Goal: Task Accomplishment & Management: Manage account settings

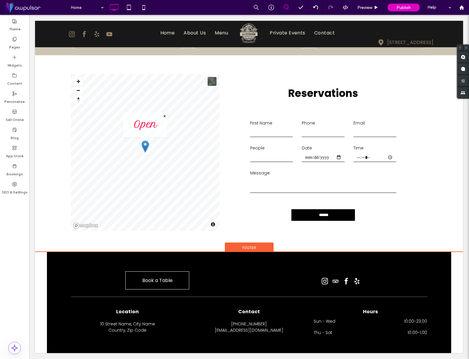
click at [250, 246] on span "Footer" at bounding box center [250, 247] width 14 height 5
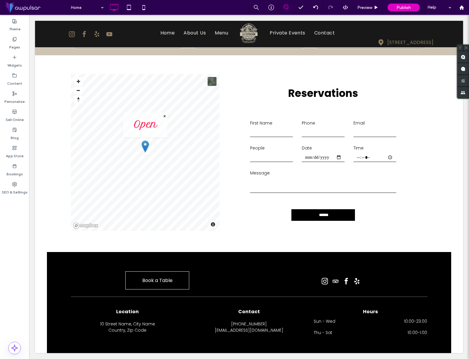
scroll to position [979, 0]
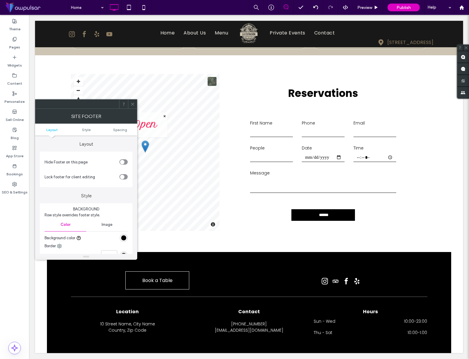
click at [122, 237] on div "rgb(0, 0, 0)" at bounding box center [123, 237] width 5 height 5
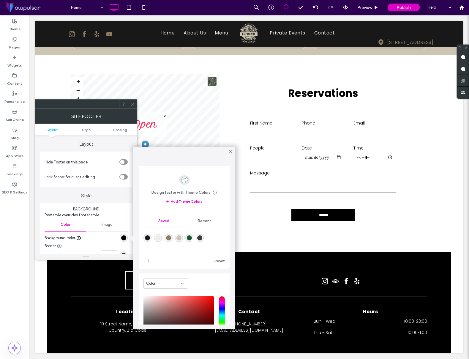
click at [192, 240] on div "rgba(22,90,53,1)" at bounding box center [189, 238] width 8 height 8
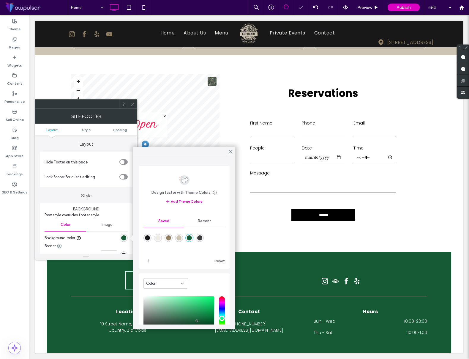
drag, startPoint x: 199, startPoint y: 238, endPoint x: 192, endPoint y: 240, distance: 7.7
click at [199, 238] on div "rgba(60,60,60,1)" at bounding box center [199, 237] width 5 height 5
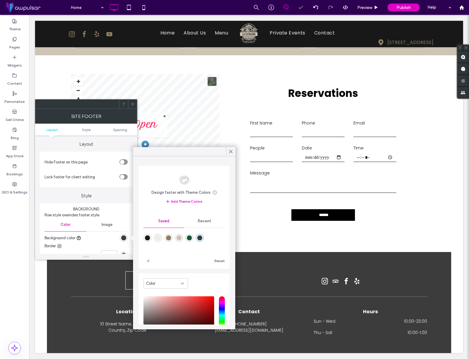
click at [190, 239] on div "rgba(22,90,53,1)" at bounding box center [189, 237] width 5 height 5
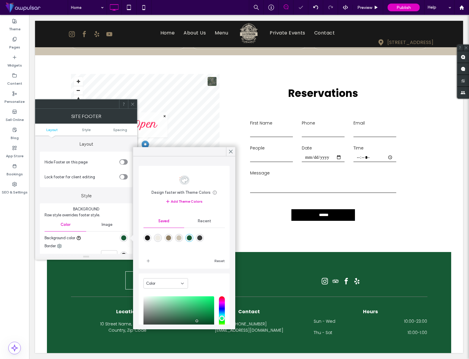
click at [179, 238] on div "rgba(205,196,179,1)" at bounding box center [179, 237] width 5 height 5
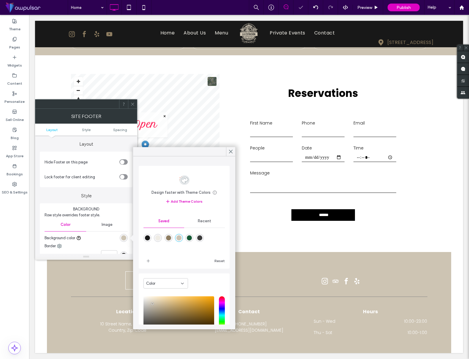
click at [167, 239] on div "rgba(142,125,97,1)" at bounding box center [168, 237] width 5 height 5
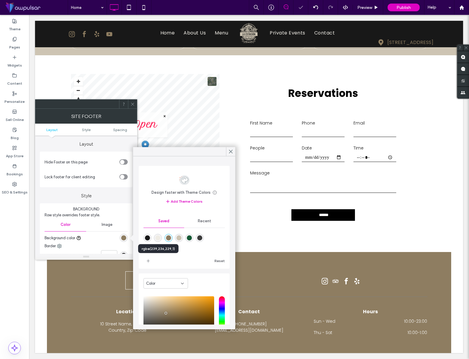
click at [159, 239] on div "rgba(239,236,229,1)" at bounding box center [157, 237] width 5 height 5
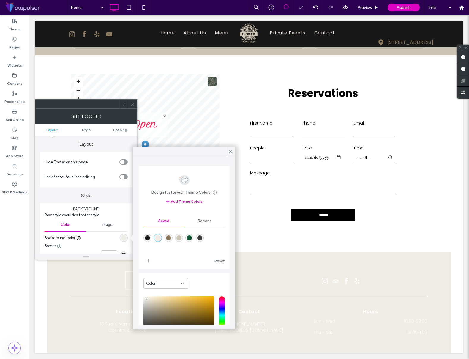
click at [146, 237] on div "rgba(24,24,24,1)" at bounding box center [147, 237] width 5 height 5
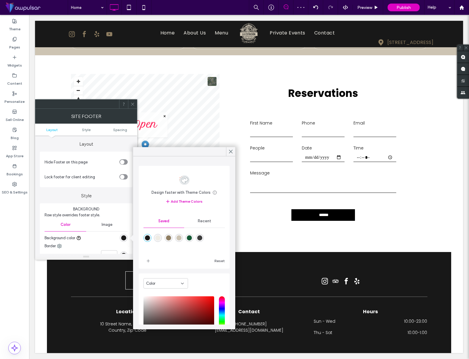
click at [193, 237] on div "rgba(22,90,53,1)" at bounding box center [189, 238] width 8 height 8
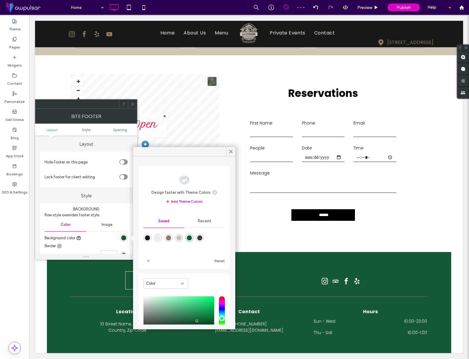
click at [149, 238] on div "rgba(24,24,24,1)" at bounding box center [147, 237] width 5 height 5
type input "*******"
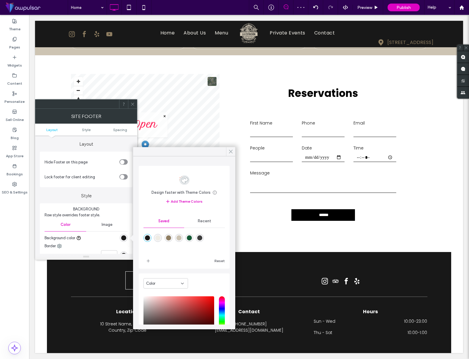
drag, startPoint x: 230, startPoint y: 151, endPoint x: 130, endPoint y: 106, distance: 109.6
click at [230, 151] on icon at bounding box center [230, 151] width 5 height 5
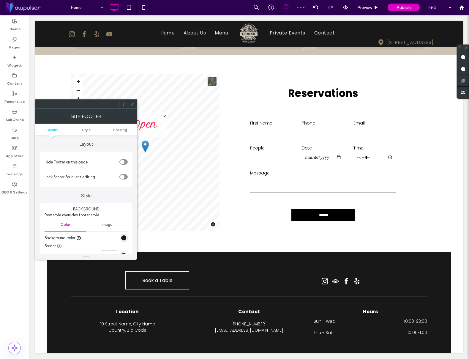
click at [133, 104] on icon at bounding box center [132, 104] width 4 height 4
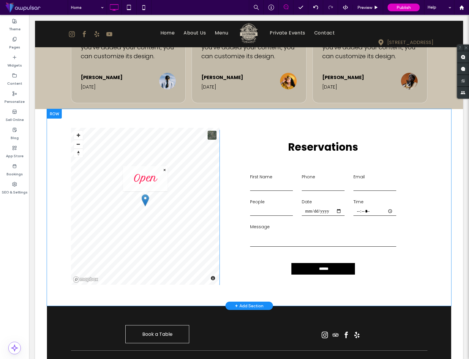
scroll to position [922, 0]
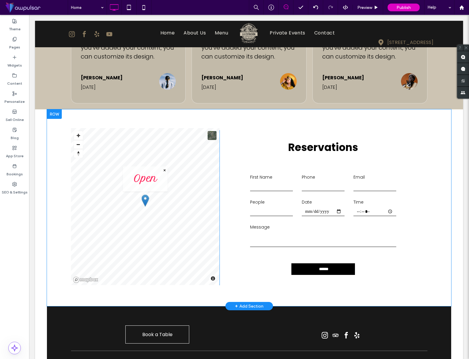
click at [54, 114] on div at bounding box center [54, 114] width 15 height 10
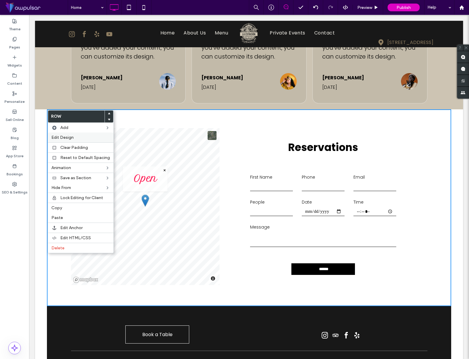
click at [63, 138] on span "Edit Design" at bounding box center [62, 137] width 22 height 5
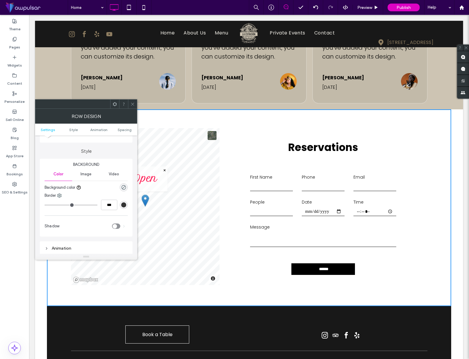
scroll to position [44, 0]
click at [122, 187] on use "rgba(0, 0, 0, 0)" at bounding box center [124, 187] width 4 height 4
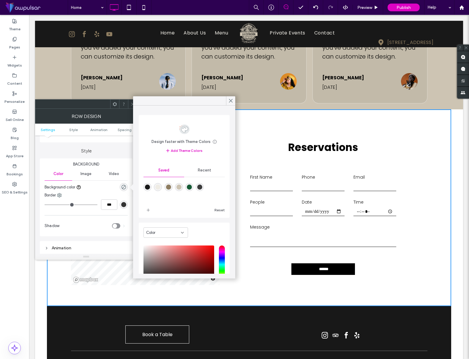
click at [161, 188] on div "rgba(239,236,229,1)" at bounding box center [157, 187] width 5 height 5
type input "*******"
type input "***"
type input "****"
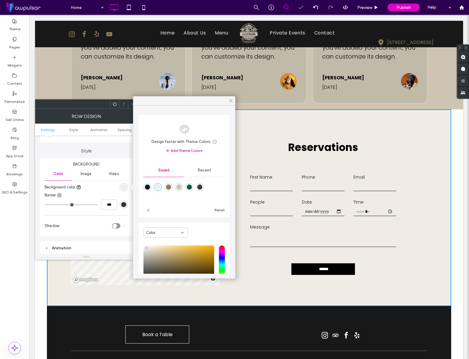
click at [230, 100] on icon at bounding box center [230, 100] width 5 height 5
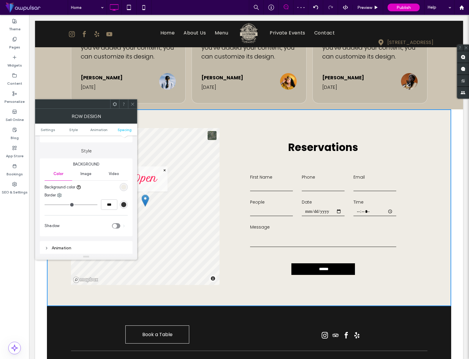
scroll to position [164, 0]
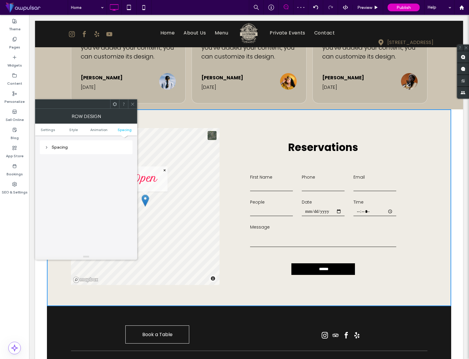
click at [69, 148] on div "Spacing" at bounding box center [86, 147] width 83 height 5
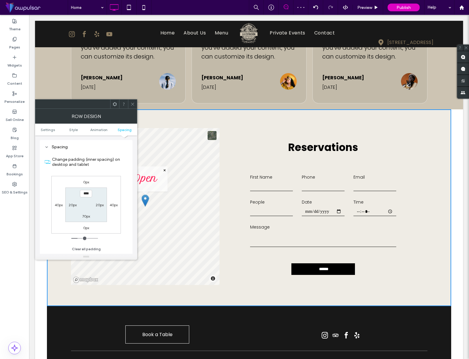
drag, startPoint x: 57, startPoint y: 205, endPoint x: 68, endPoint y: 232, distance: 29.2
click at [57, 205] on label "40px" at bounding box center [59, 205] width 8 height 4
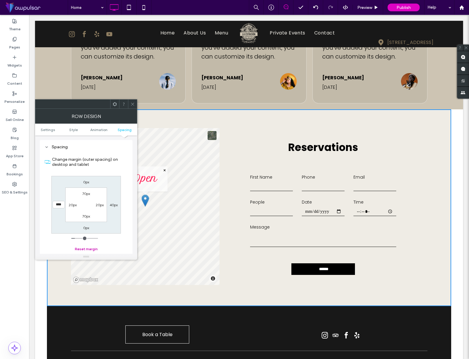
click at [89, 249] on button "Reset margin" at bounding box center [86, 249] width 23 height 7
type input "*"
type input "***"
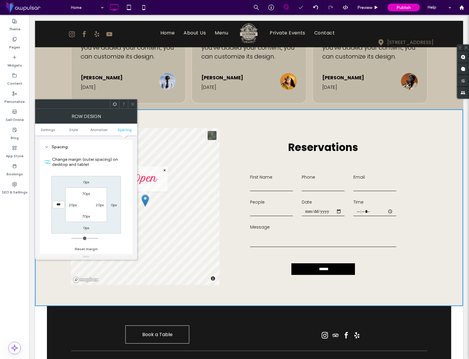
click at [131, 105] on icon at bounding box center [132, 104] width 4 height 4
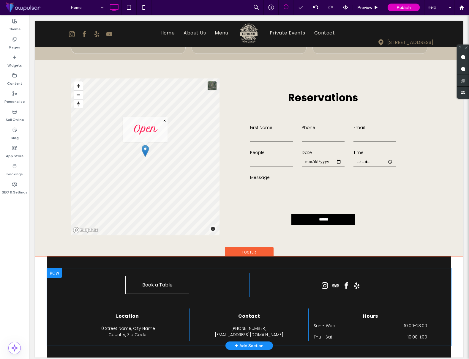
scroll to position [979, 0]
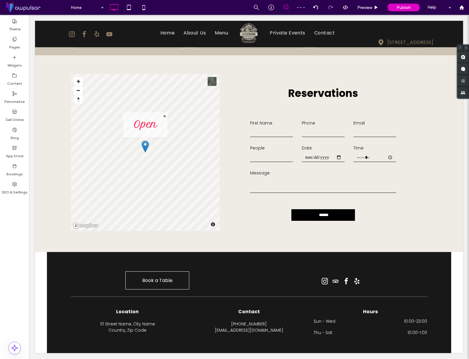
click at [40, 258] on div "Book a Table Click To Paste Click To Paste Click To Paste Click To Paste Locati…" at bounding box center [249, 302] width 428 height 101
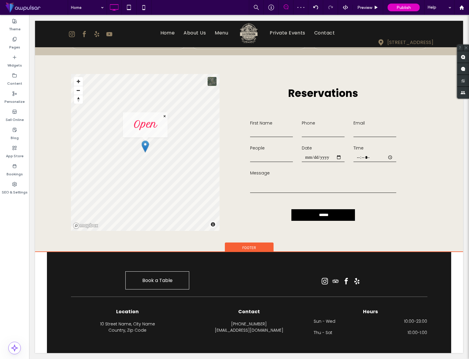
click at [248, 247] on span "Footer" at bounding box center [250, 247] width 14 height 5
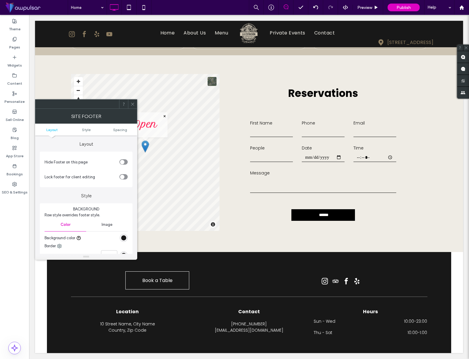
scroll to position [131, 0]
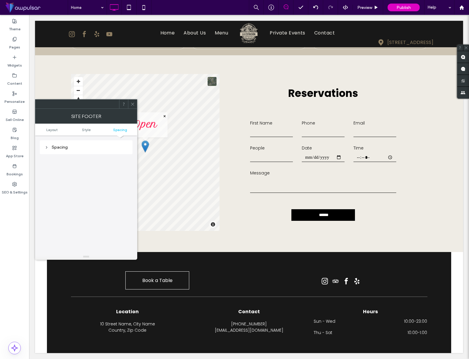
click at [79, 149] on div "Spacing" at bounding box center [86, 147] width 83 height 5
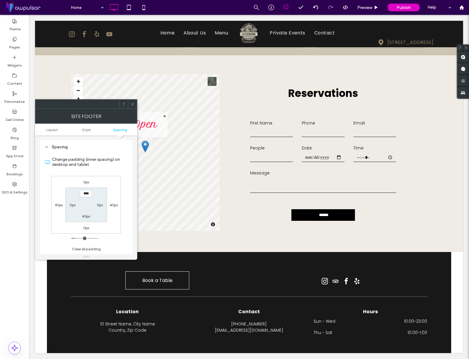
click at [56, 205] on label "40px" at bounding box center [59, 205] width 8 height 4
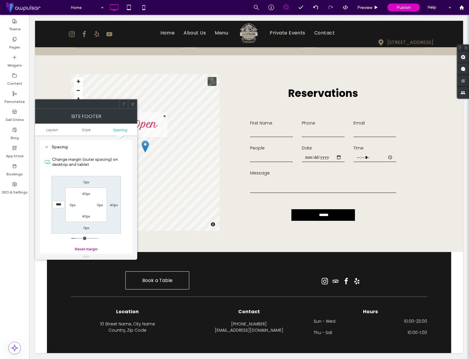
click at [88, 249] on button "Reset margin" at bounding box center [86, 249] width 23 height 7
type input "*"
type input "***"
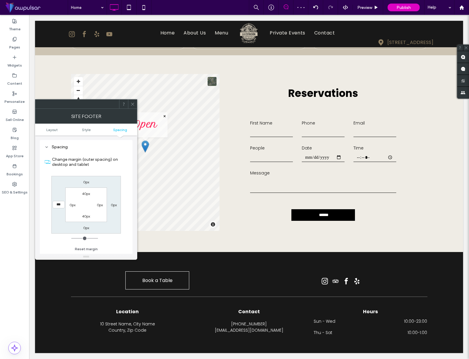
click at [134, 107] on span at bounding box center [132, 104] width 4 height 9
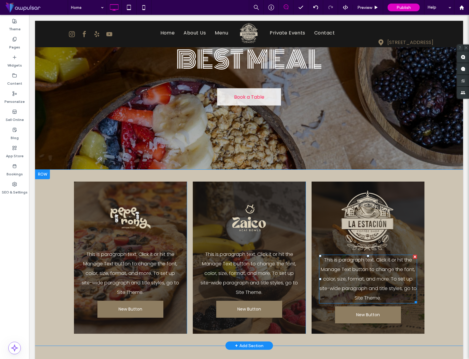
scroll to position [96, 0]
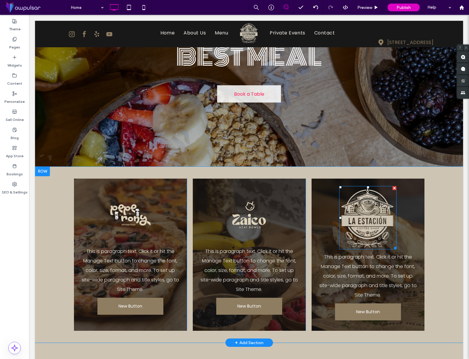
click at [370, 218] on img at bounding box center [368, 217] width 58 height 63
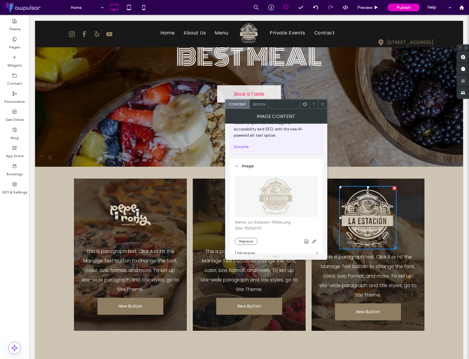
scroll to position [25, 0]
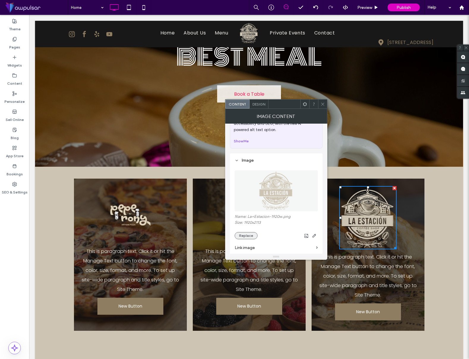
click at [246, 236] on button "Replace" at bounding box center [246, 235] width 23 height 7
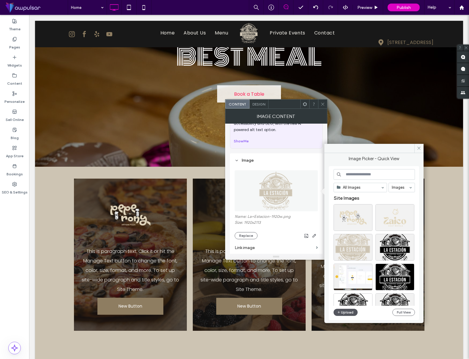
click at [345, 313] on button "Upload" at bounding box center [346, 312] width 24 height 7
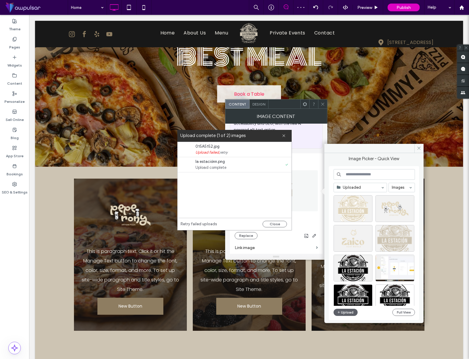
click at [277, 225] on button "Close" at bounding box center [275, 224] width 24 height 7
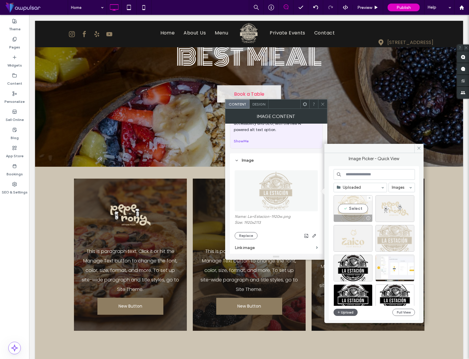
click at [355, 207] on div "Select" at bounding box center [353, 208] width 39 height 27
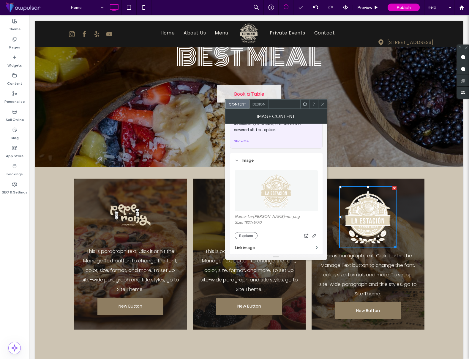
click at [324, 102] on icon at bounding box center [323, 104] width 4 height 4
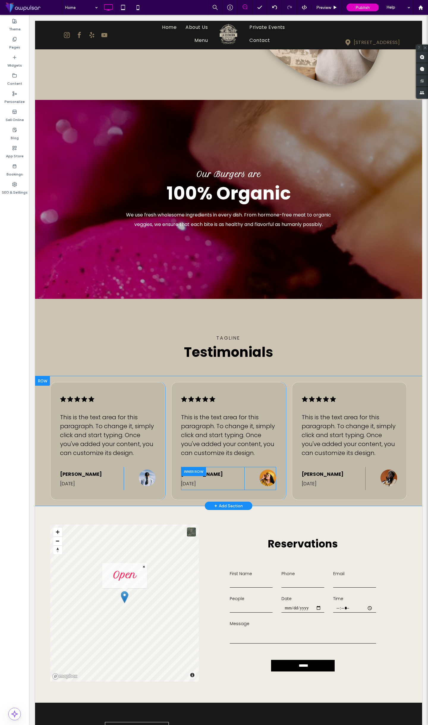
scroll to position [525, 0]
click at [229, 359] on div "+ Add Section" at bounding box center [228, 505] width 29 height 7
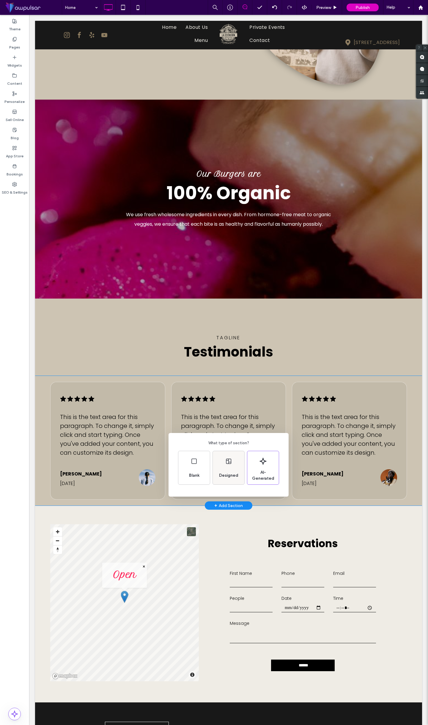
click at [226, 359] on div "Designed" at bounding box center [229, 467] width 32 height 33
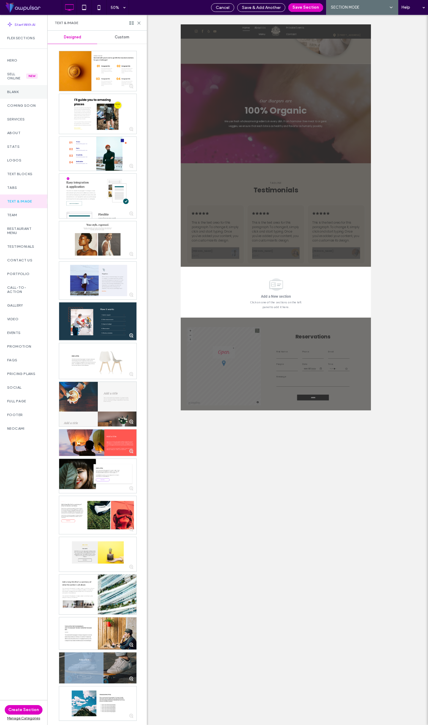
click at [25, 97] on div "Blank" at bounding box center [23, 92] width 47 height 14
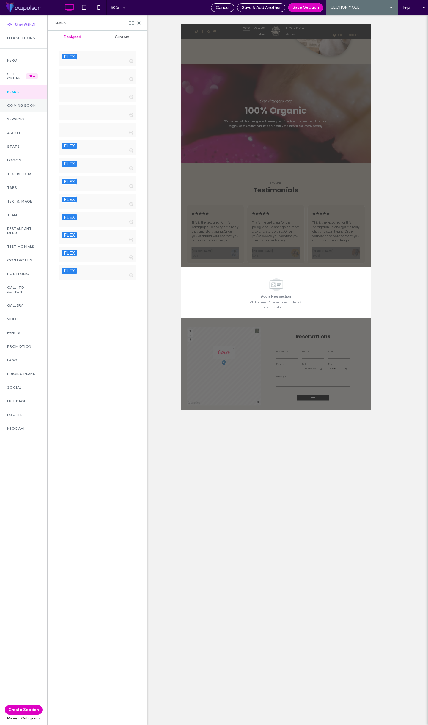
click at [25, 107] on label "Coming Soon" at bounding box center [23, 105] width 33 height 4
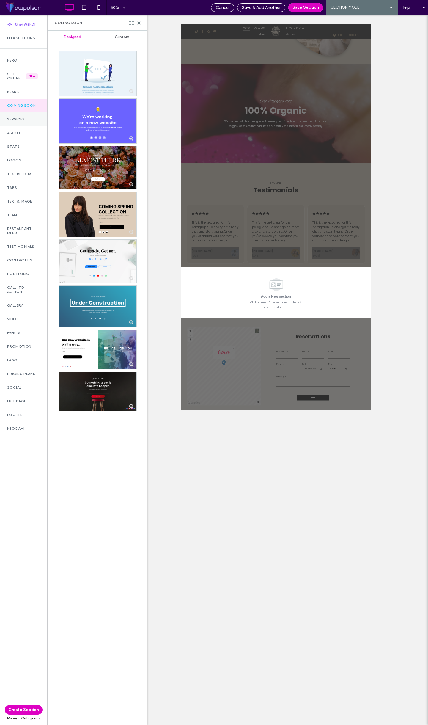
click at [25, 119] on label "Services" at bounding box center [23, 119] width 33 height 4
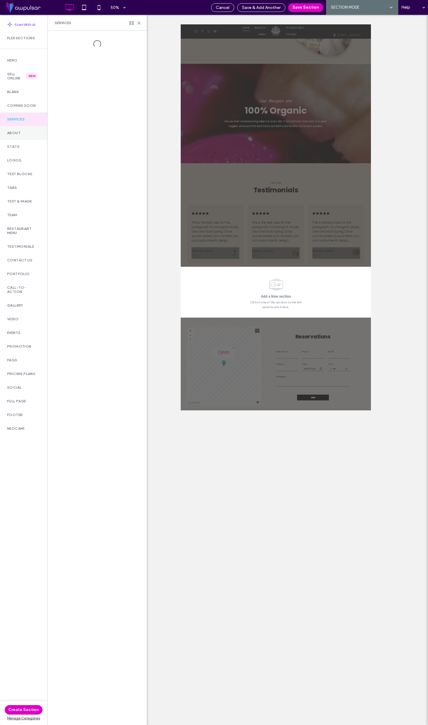
click at [23, 132] on label "About" at bounding box center [23, 133] width 33 height 4
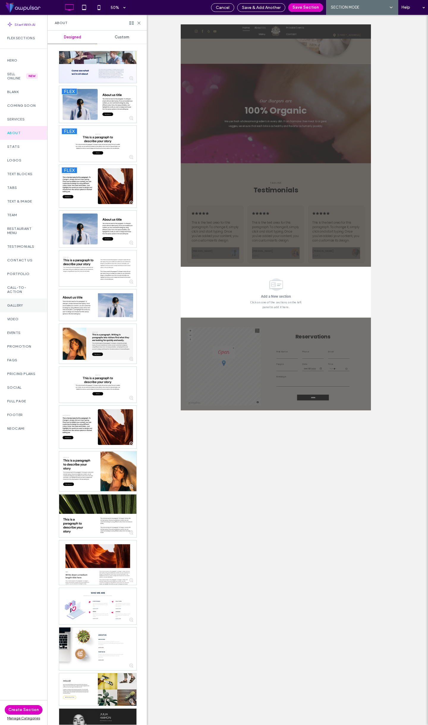
click at [17, 301] on div "Gallery" at bounding box center [23, 305] width 47 height 14
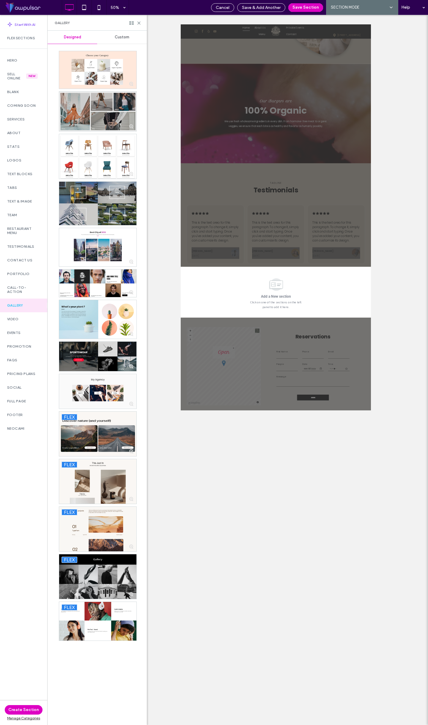
click at [98, 116] on div at bounding box center [97, 112] width 77 height 40
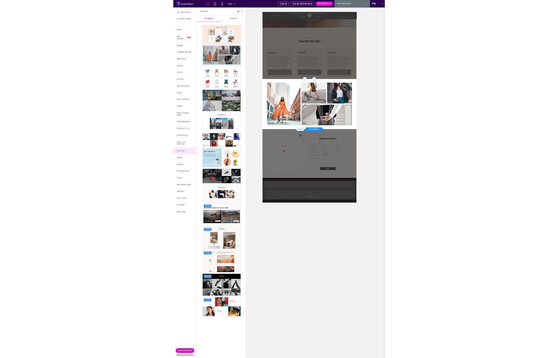
scroll to position [740, 0]
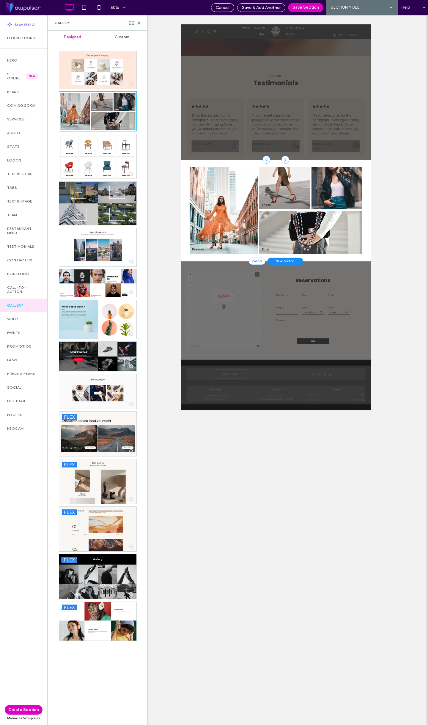
click at [140, 26] on div "Gallery" at bounding box center [97, 23] width 99 height 16
click at [138, 24] on icon at bounding box center [139, 23] width 4 height 4
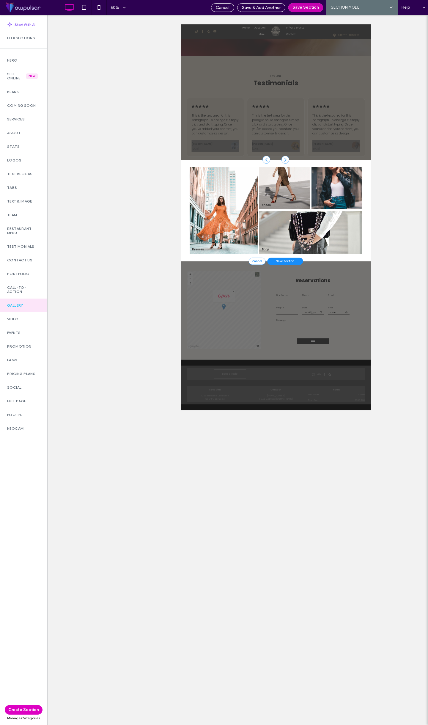
click at [307, 7] on button "Save Section" at bounding box center [305, 7] width 35 height 9
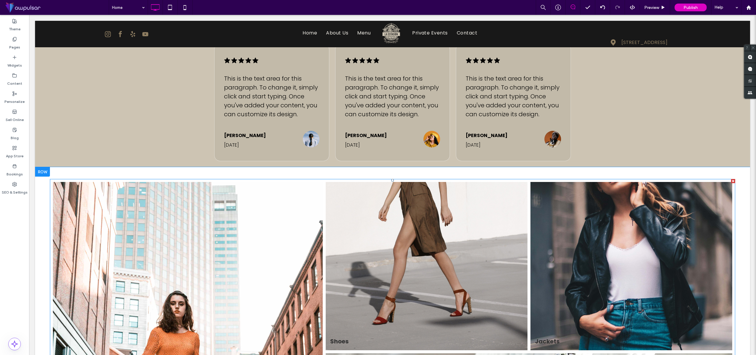
scroll to position [981, 0]
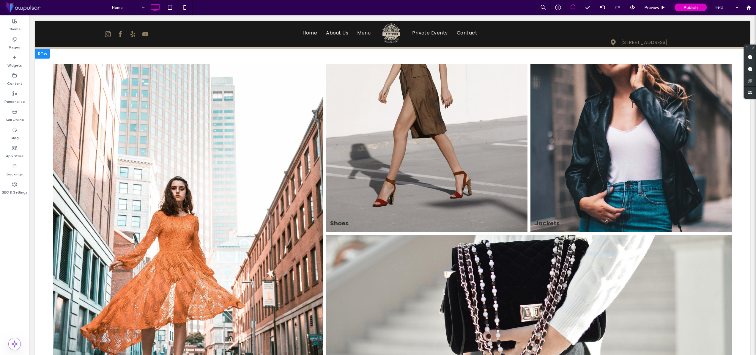
click at [43, 91] on div "Dresses Button Shoes Button Jackets Button Bags Button Click To Paste Row + Add…" at bounding box center [392, 234] width 715 height 370
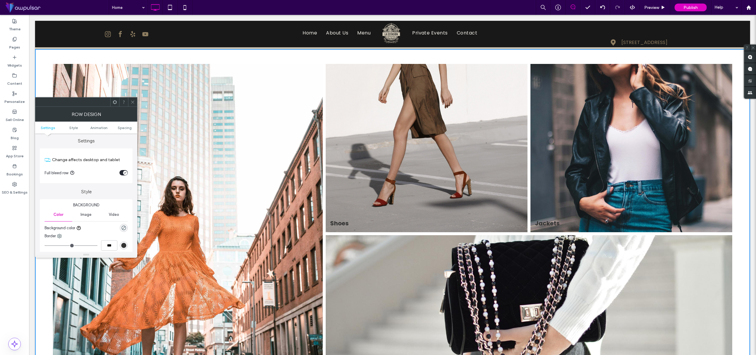
scroll to position [2, 0]
click at [120, 229] on div "rgba(0, 0, 0, 0)" at bounding box center [124, 227] width 8 height 8
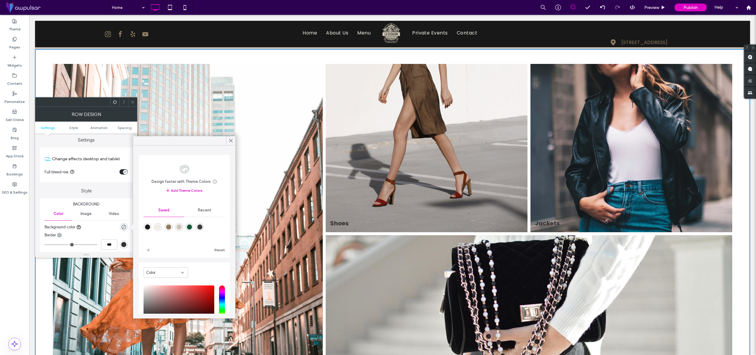
click at [158, 228] on div "rgba(239,236,229,1)" at bounding box center [157, 226] width 5 height 5
type input "*******"
type input "***"
type input "****"
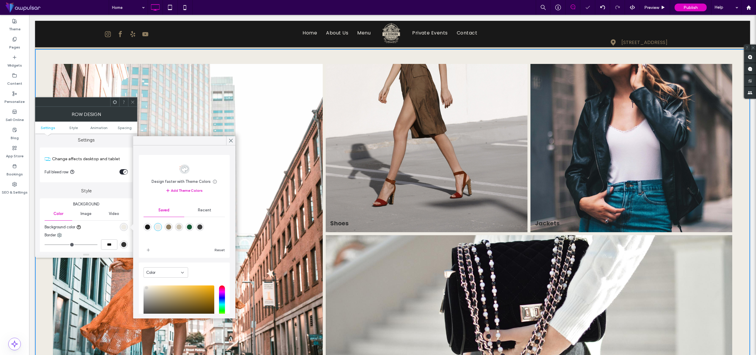
drag, startPoint x: 116, startPoint y: 182, endPoint x: 118, endPoint y: 179, distance: 3.3
click at [117, 180] on div "Change affects desktop and tablet Full bleed row" at bounding box center [86, 164] width 93 height 35
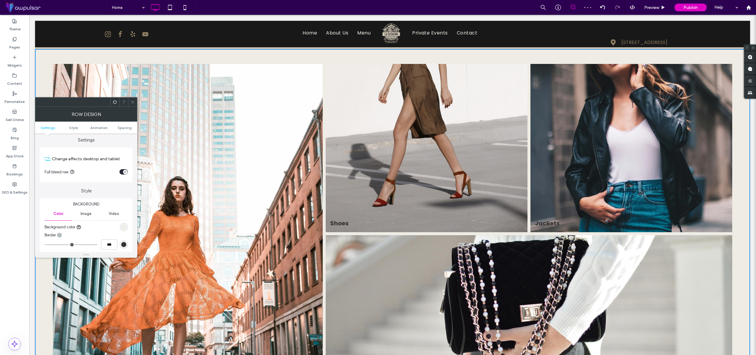
click at [121, 173] on div "toggle" at bounding box center [123, 171] width 8 height 5
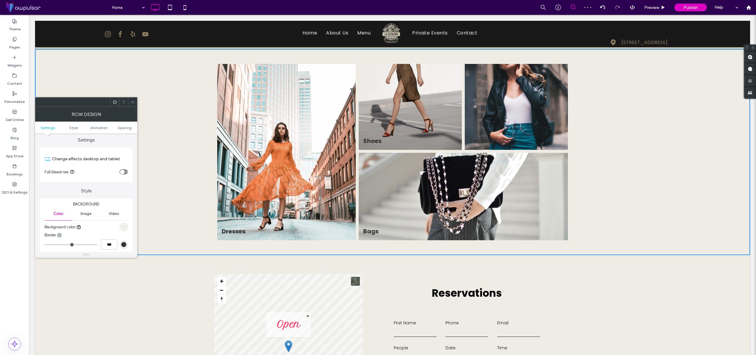
click at [135, 101] on icon at bounding box center [132, 102] width 4 height 4
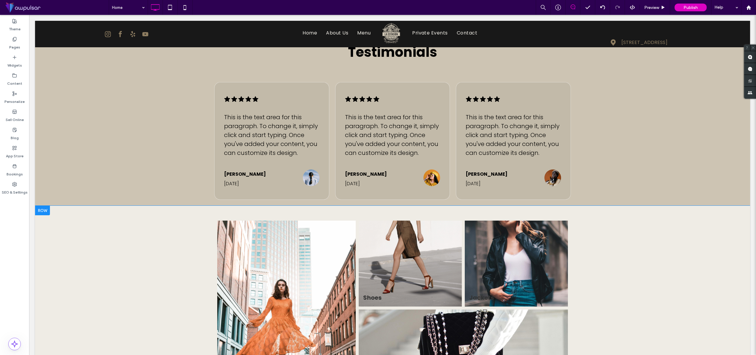
scroll to position [838, 0]
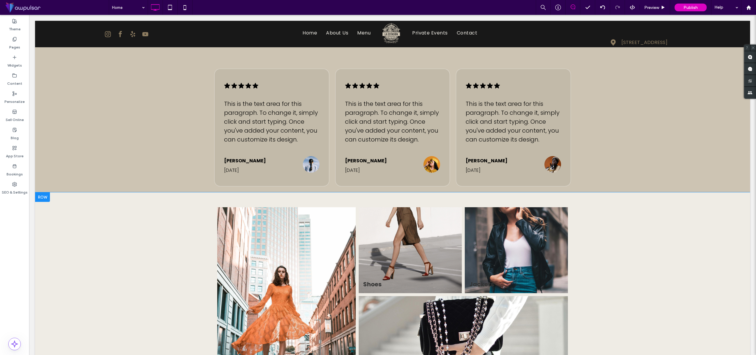
click at [68, 226] on div "Dresses Button Shoes Button Jackets Button Bags Button Click To Paste Row + Add…" at bounding box center [392, 295] width 715 height 206
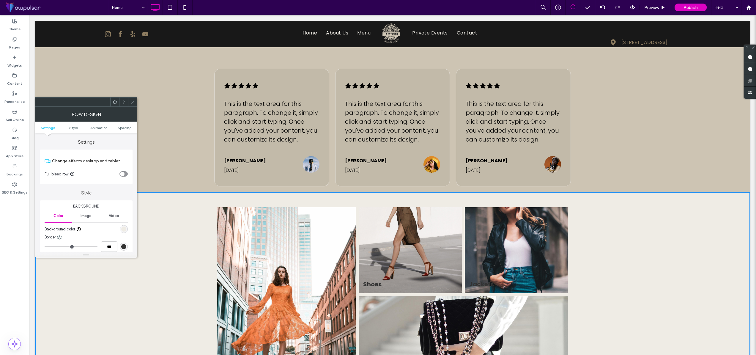
click at [121, 231] on div "rgb(239, 236, 229)" at bounding box center [124, 229] width 8 height 8
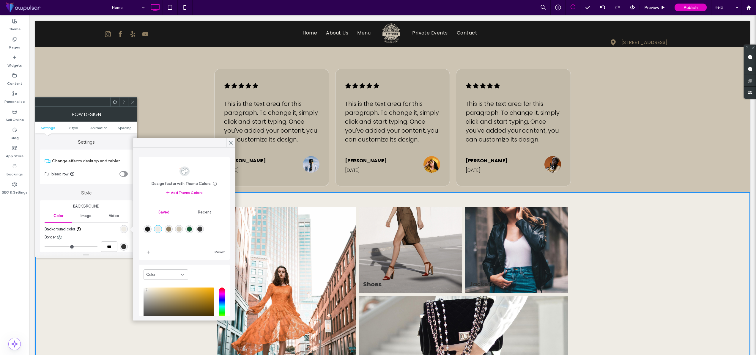
drag, startPoint x: 152, startPoint y: 229, endPoint x: 148, endPoint y: 229, distance: 3.6
click at [152, 229] on div at bounding box center [184, 233] width 81 height 22
click at [147, 229] on div "rgba(24,24,24,1)" at bounding box center [147, 229] width 5 height 5
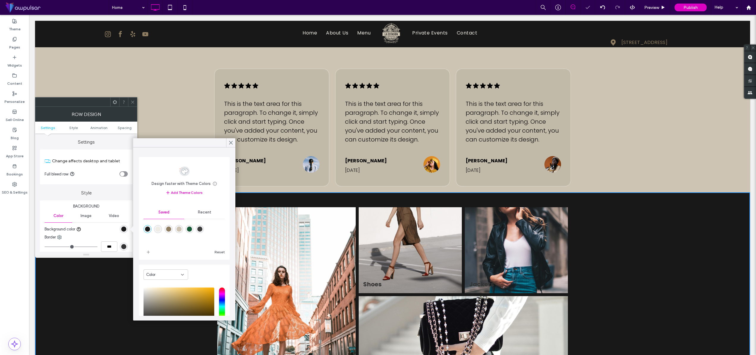
click at [198, 229] on div "rgba(60,60,60,1)" at bounding box center [199, 229] width 5 height 5
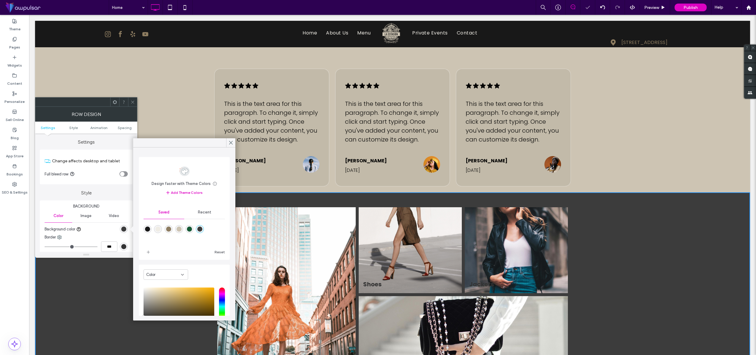
click at [148, 230] on div "rgba(24,24,24,1)" at bounding box center [147, 229] width 5 height 5
type input "*******"
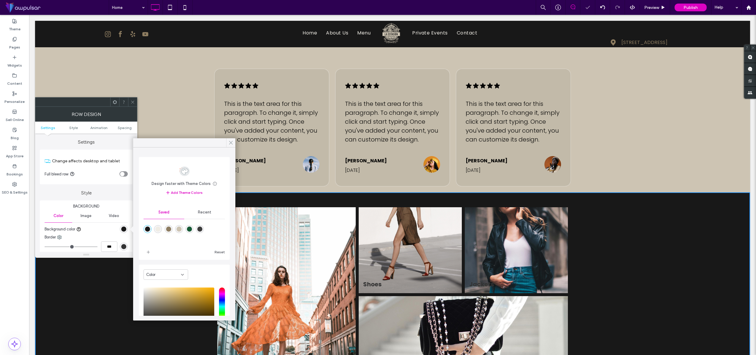
drag, startPoint x: 199, startPoint y: 125, endPoint x: 232, endPoint y: 141, distance: 36.0
click at [232, 141] on icon at bounding box center [230, 142] width 5 height 5
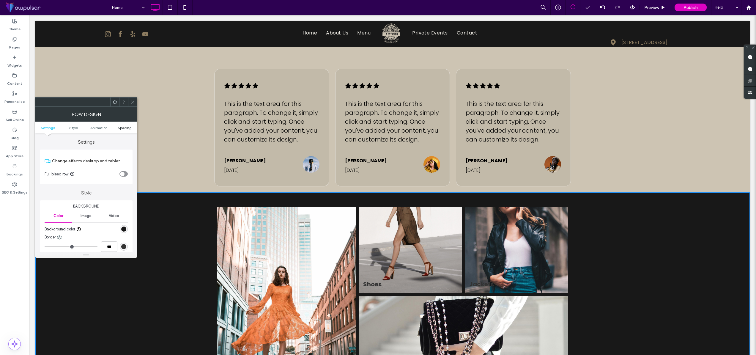
drag, startPoint x: 133, startPoint y: 100, endPoint x: 133, endPoint y: 126, distance: 25.6
click at [133, 101] on icon at bounding box center [132, 102] width 4 height 4
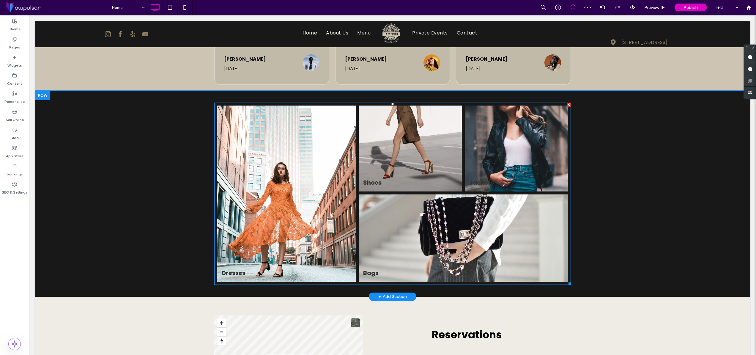
scroll to position [941, 0]
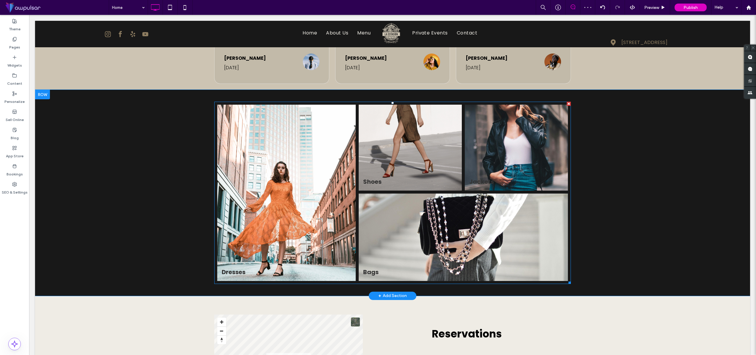
click at [309, 222] on link at bounding box center [286, 192] width 147 height 187
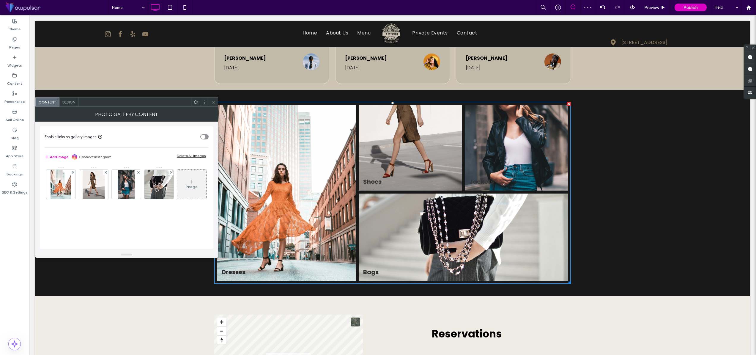
click at [189, 155] on div "Delete All Images" at bounding box center [191, 155] width 29 height 4
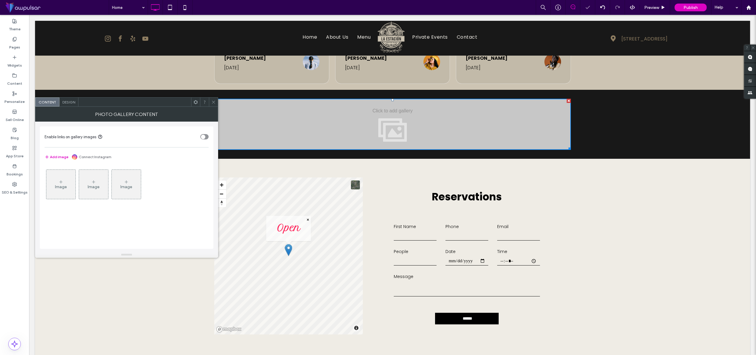
click at [76, 185] on figure "Image" at bounding box center [61, 184] width 30 height 30
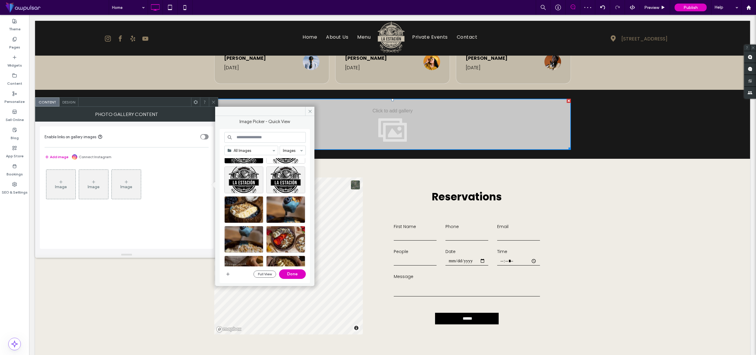
scroll to position [120, 0]
click at [286, 209] on div "Select" at bounding box center [285, 208] width 39 height 27
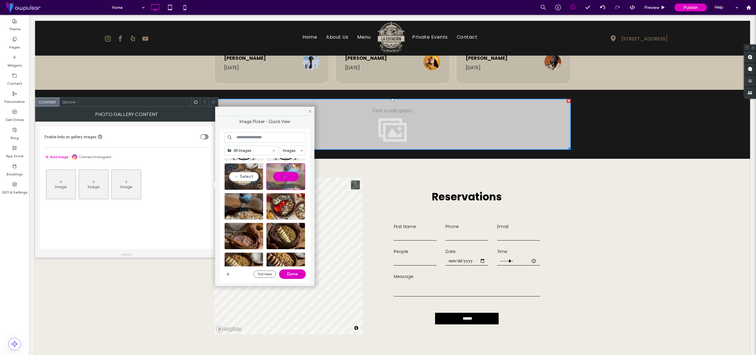
click at [250, 178] on div "Select" at bounding box center [243, 176] width 39 height 27
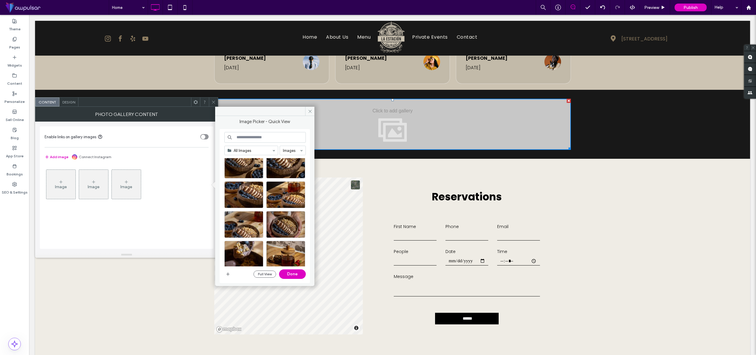
scroll to position [285, 0]
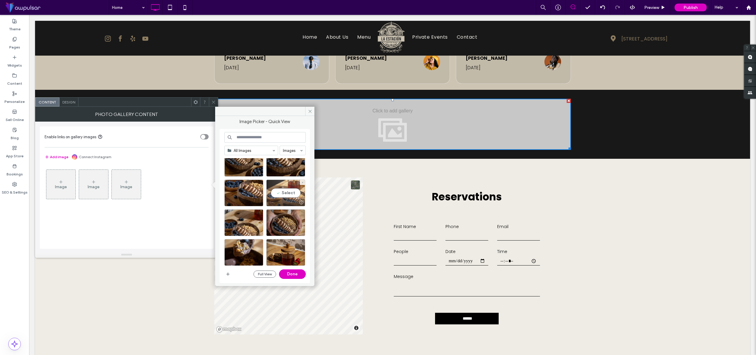
click at [287, 192] on div "Select" at bounding box center [285, 193] width 39 height 27
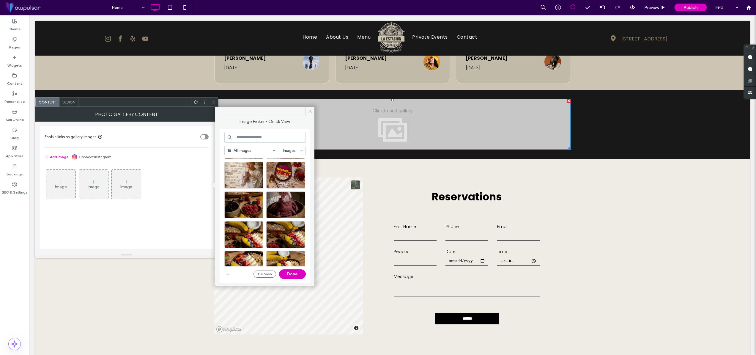
scroll to position [632, 0]
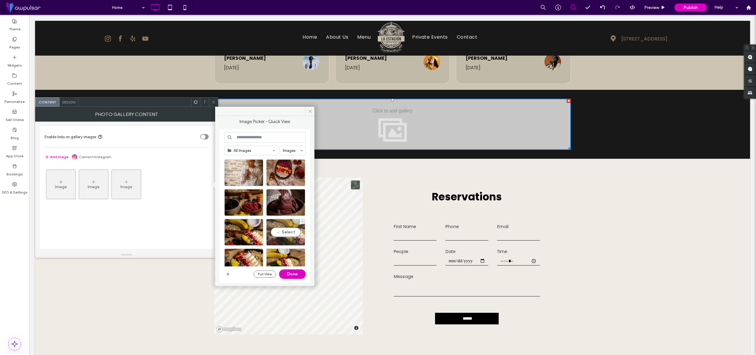
click at [287, 232] on div "Select" at bounding box center [285, 232] width 39 height 27
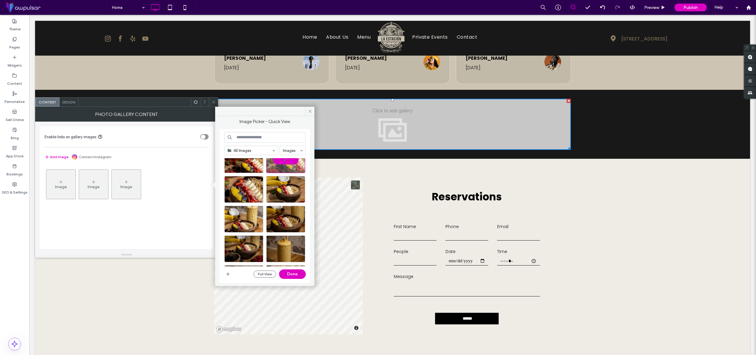
scroll to position [708, 0]
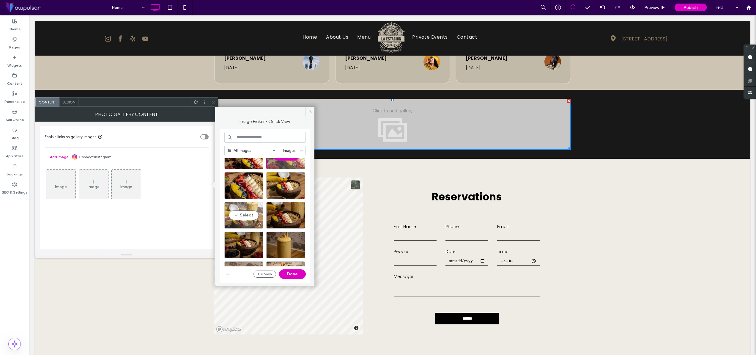
drag, startPoint x: 249, startPoint y: 216, endPoint x: 257, endPoint y: 223, distance: 11.0
click at [249, 216] on div "Select" at bounding box center [243, 215] width 39 height 27
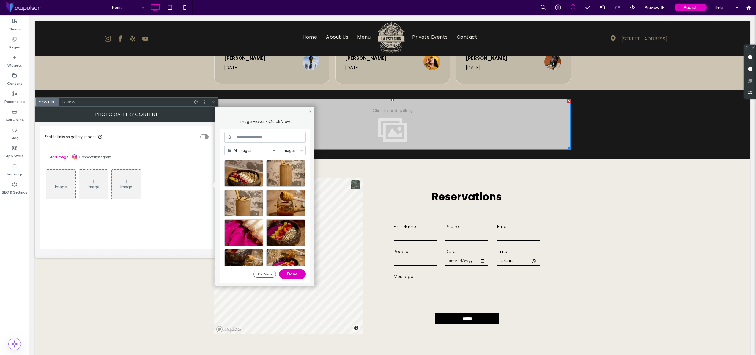
scroll to position [812, 0]
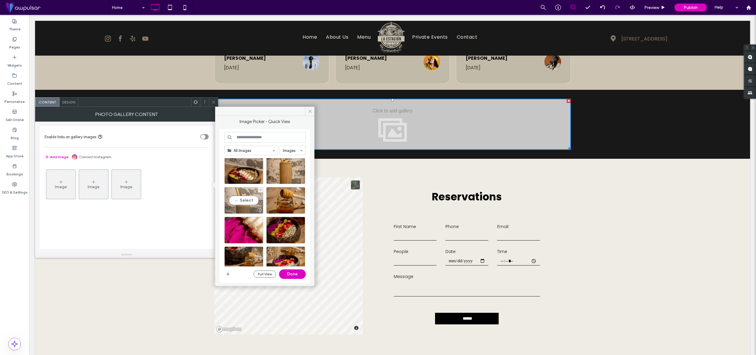
click at [247, 201] on div "Select" at bounding box center [243, 200] width 39 height 27
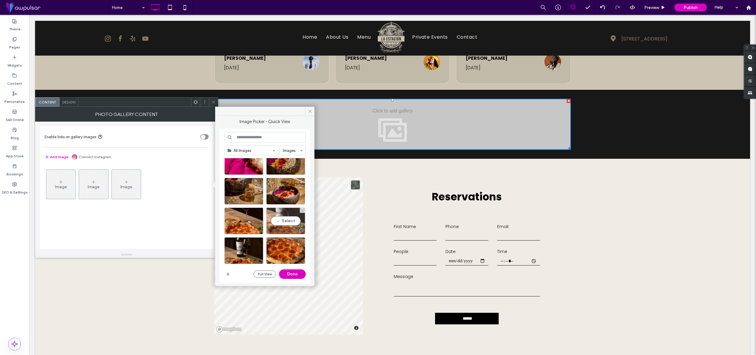
click at [290, 221] on div "Select" at bounding box center [285, 220] width 39 height 27
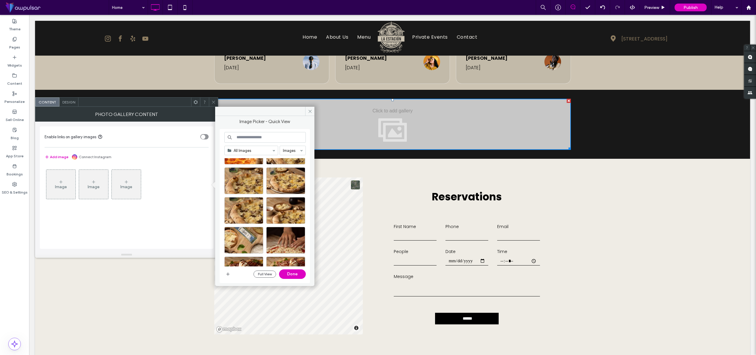
scroll to position [1012, 0]
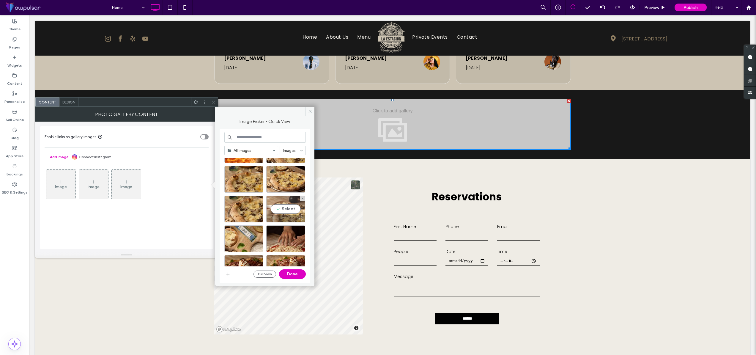
click at [288, 208] on div "Select" at bounding box center [285, 209] width 39 height 27
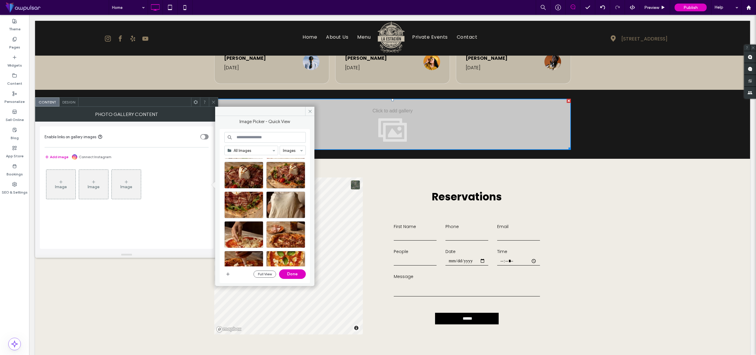
scroll to position [1106, 0]
drag, startPoint x: 248, startPoint y: 174, endPoint x: 255, endPoint y: 191, distance: 17.9
click at [249, 174] on div "Select" at bounding box center [243, 174] width 39 height 27
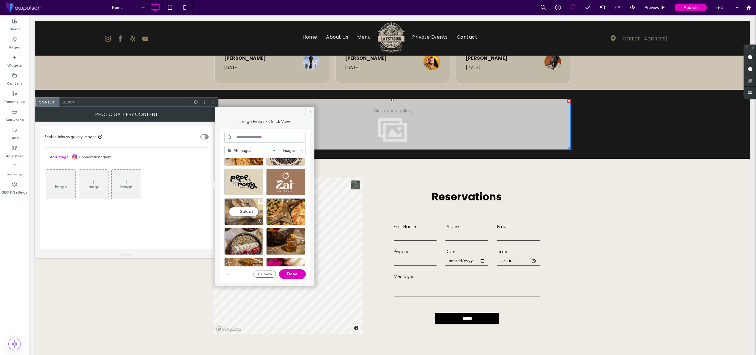
click at [242, 212] on div "Select" at bounding box center [243, 211] width 39 height 27
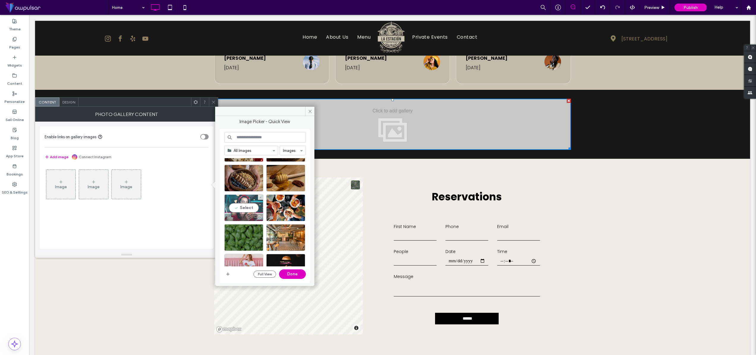
scroll to position [3127, 0]
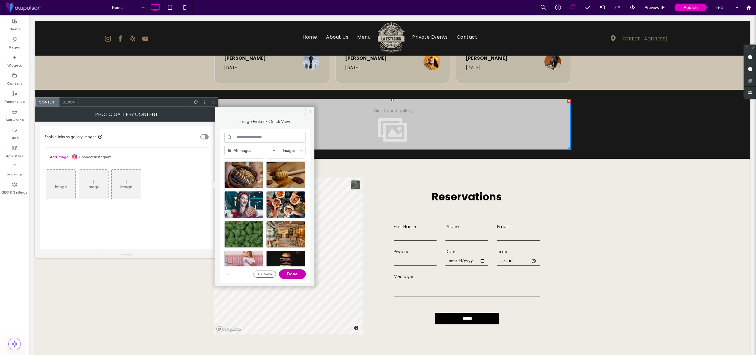
click at [296, 276] on button "Done" at bounding box center [292, 274] width 27 height 10
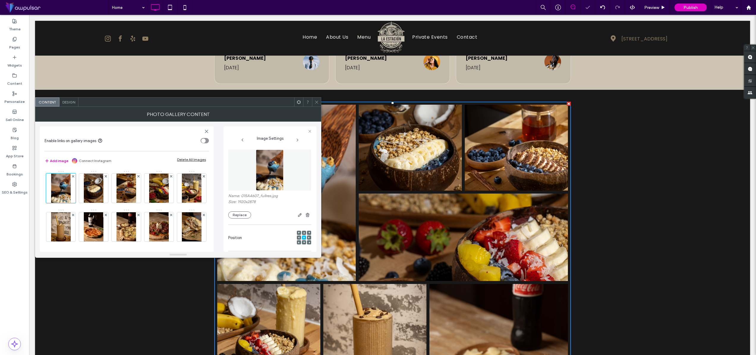
click at [316, 104] on span at bounding box center [316, 101] width 4 height 9
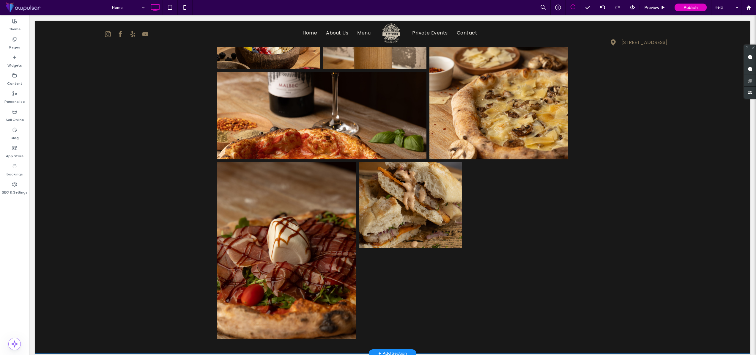
scroll to position [1243, 0]
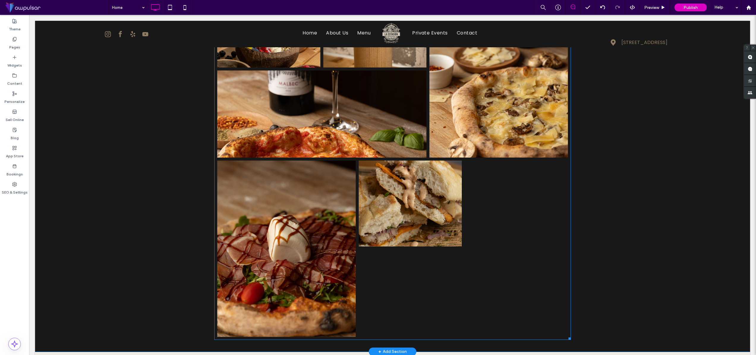
click at [455, 228] on link at bounding box center [410, 203] width 109 height 91
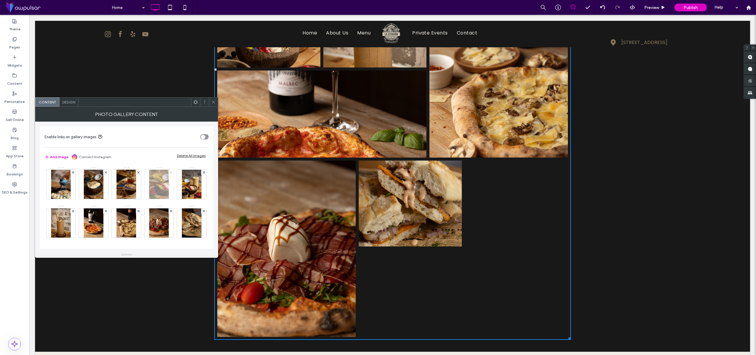
click at [170, 171] on use at bounding box center [171, 172] width 2 height 2
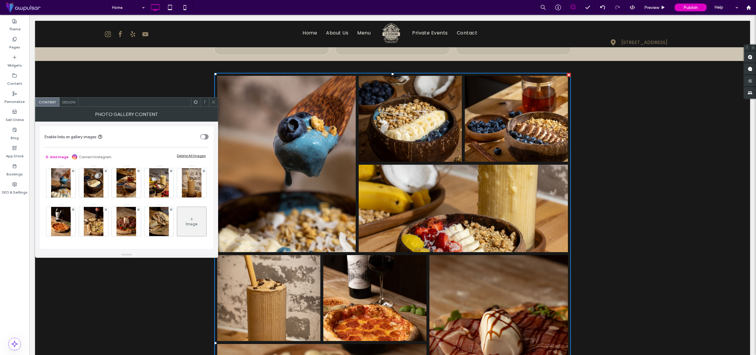
scroll to position [971, 0]
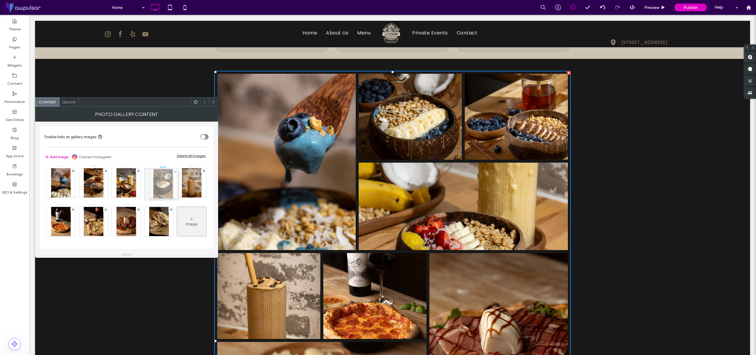
drag, startPoint x: 95, startPoint y: 166, endPoint x: 159, endPoint y: 167, distance: 64.8
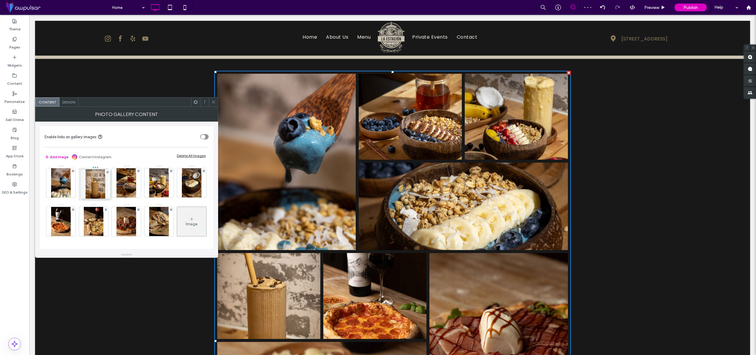
drag, startPoint x: 61, startPoint y: 201, endPoint x: 94, endPoint y: 164, distance: 49.9
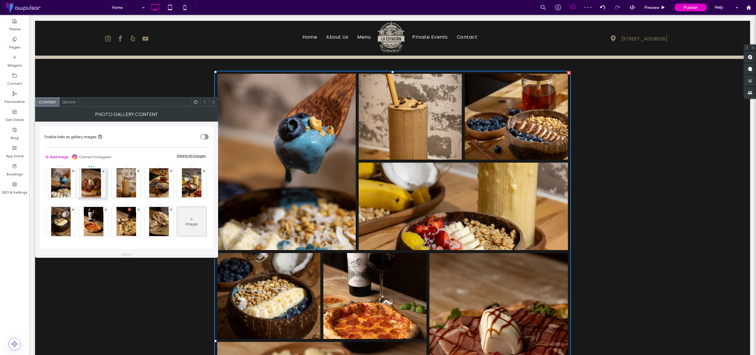
drag, startPoint x: 160, startPoint y: 202, endPoint x: 91, endPoint y: 164, distance: 79.2
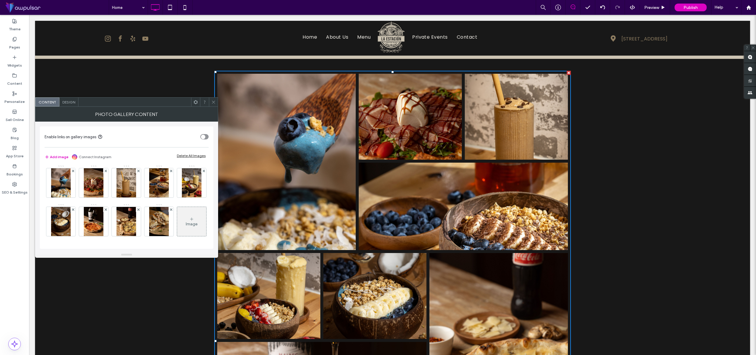
scroll to position [23, 0]
click at [140, 208] on icon at bounding box center [138, 209] width 2 height 2
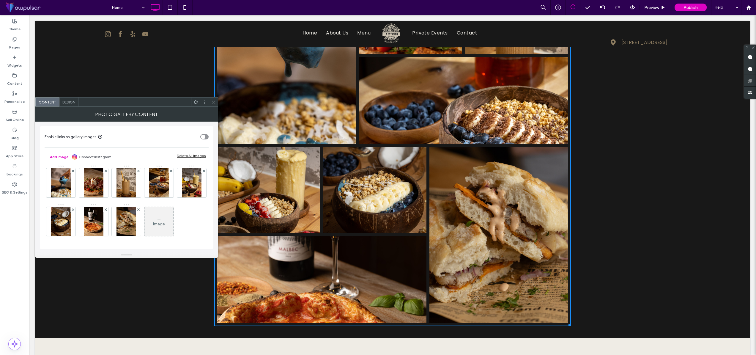
scroll to position [5, 0]
drag, startPoint x: 129, startPoint y: 201, endPoint x: 54, endPoint y: 201, distance: 74.6
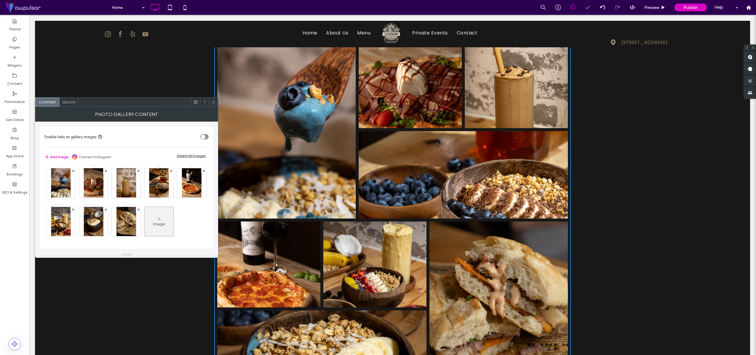
scroll to position [1003, 0]
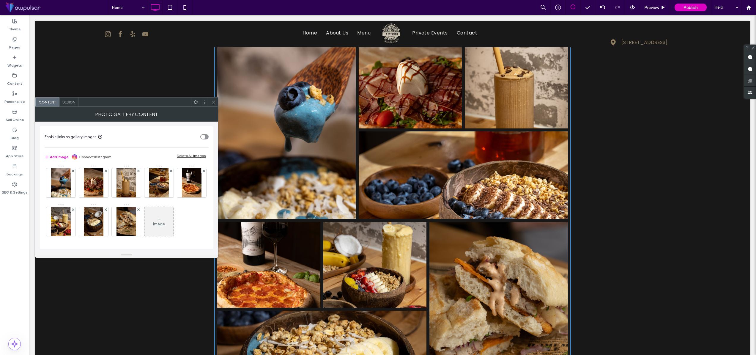
drag, startPoint x: 92, startPoint y: 163, endPoint x: 89, endPoint y: 163, distance: 3.3
click at [89, 163] on div "Add image Connect Instagram Delete All Images" at bounding box center [127, 156] width 164 height 13
drag, startPoint x: 93, startPoint y: 167, endPoint x: 60, endPoint y: 168, distance: 32.7
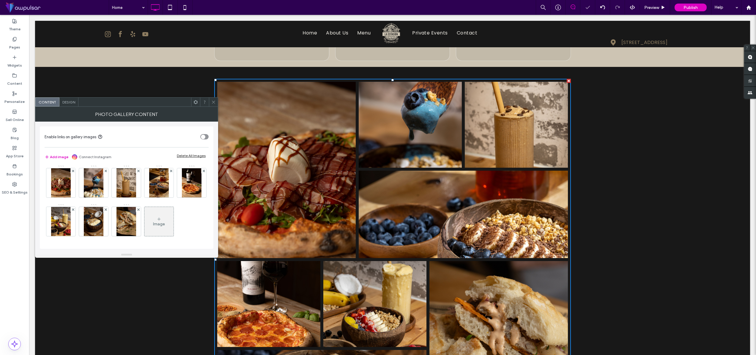
scroll to position [963, 0]
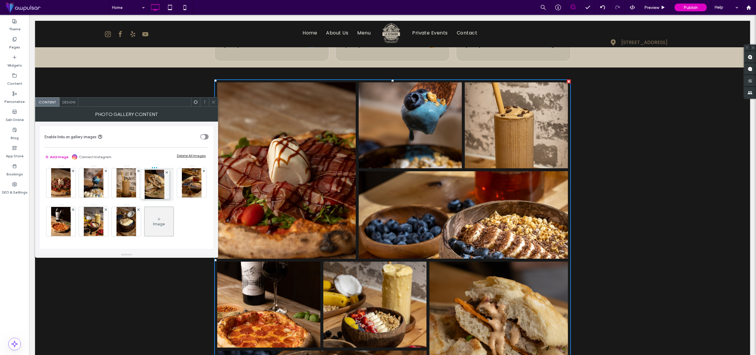
drag, startPoint x: 160, startPoint y: 202, endPoint x: 154, endPoint y: 165, distance: 37.6
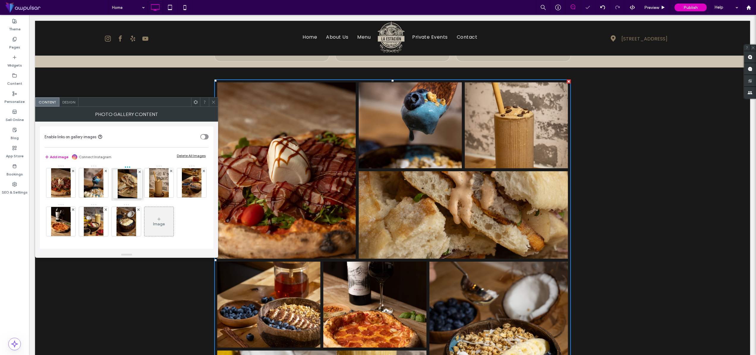
drag, startPoint x: 155, startPoint y: 164, endPoint x: 121, endPoint y: 165, distance: 33.3
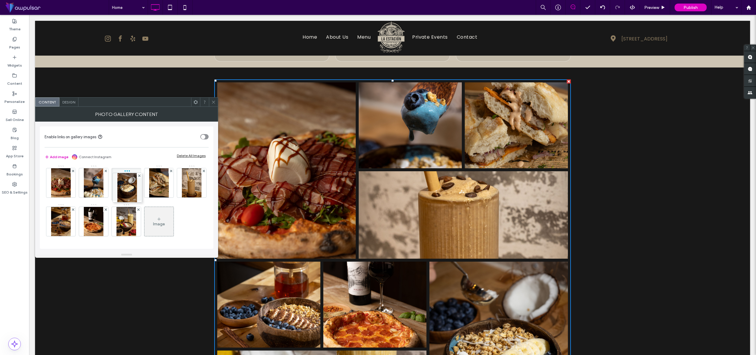
drag, startPoint x: 159, startPoint y: 202, endPoint x: 125, endPoint y: 168, distance: 47.5
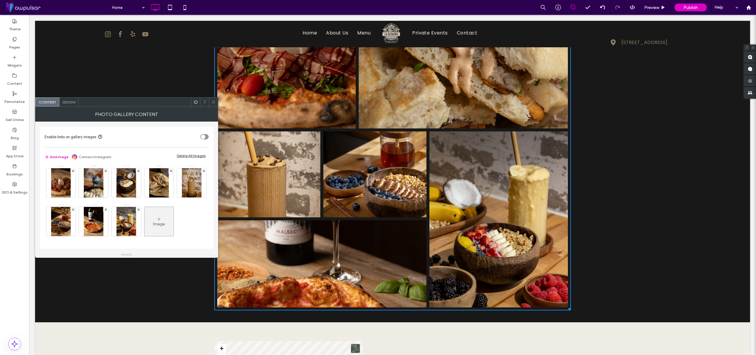
scroll to position [1093, 0]
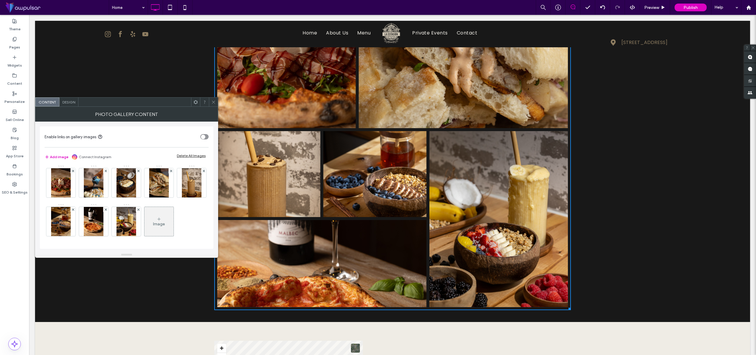
click at [213, 101] on icon at bounding box center [213, 102] width 4 height 4
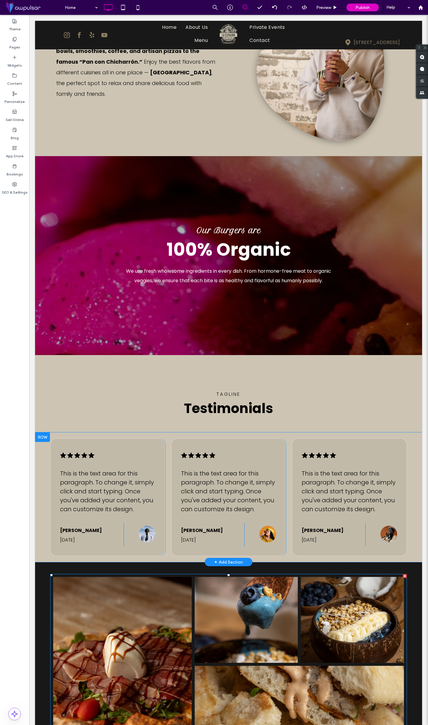
scroll to position [479, 0]
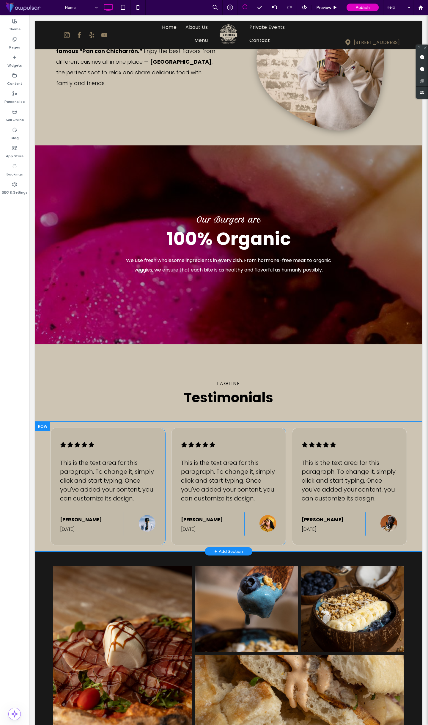
click at [40, 359] on div ".cls-1-1670365560-1670365560 { fill: #00000; stroke-width: 0px; } This is the t…" at bounding box center [228, 487] width 387 height 130
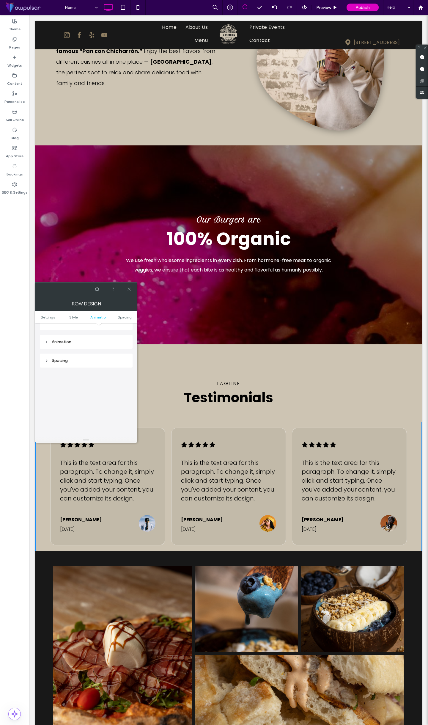
scroll to position [163, 0]
click at [74, 336] on div "Spacing" at bounding box center [86, 334] width 83 height 5
click at [84, 359] on label "20px" at bounding box center [86, 404] width 8 height 4
type input "***"
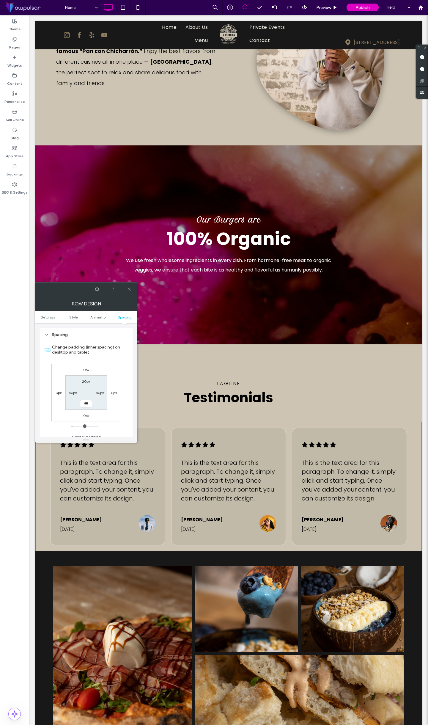
type input "*****"
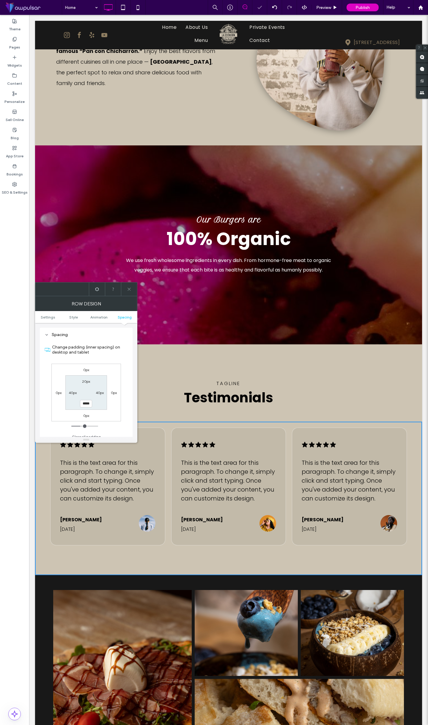
drag, startPoint x: 129, startPoint y: 288, endPoint x: 130, endPoint y: 297, distance: 9.3
click at [129, 288] on icon at bounding box center [129, 289] width 4 height 4
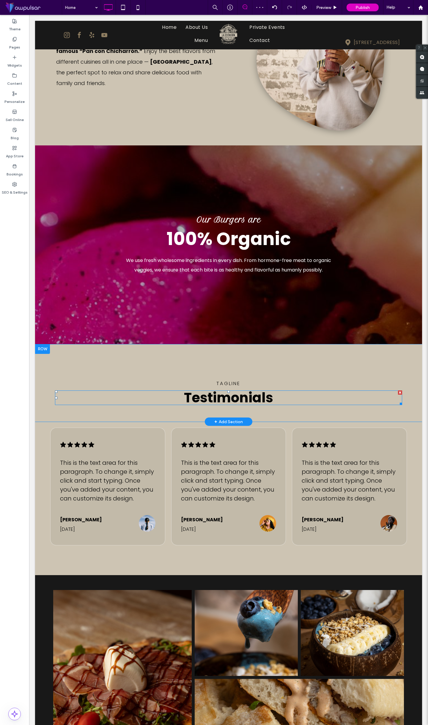
click at [229, 359] on span "Testimonials" at bounding box center [228, 397] width 89 height 19
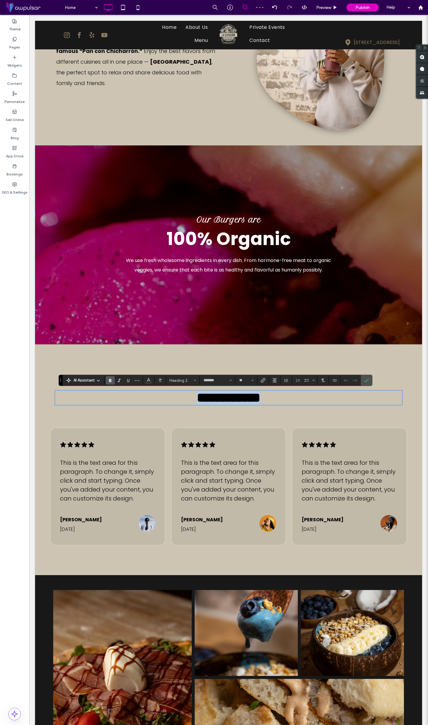
click at [229, 359] on span "**********" at bounding box center [229, 397] width 64 height 13
click at [150, 359] on icon "Color" at bounding box center [148, 379] width 5 height 5
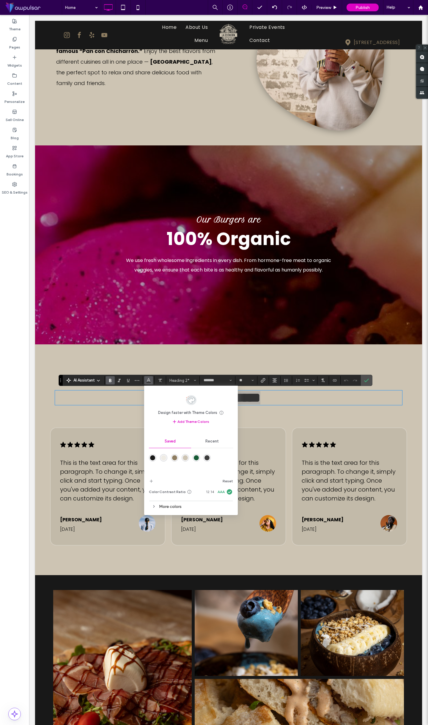
drag, startPoint x: 198, startPoint y: 457, endPoint x: 231, endPoint y: 419, distance: 49.9
click at [198, 359] on div "rgba(22,90,53,1)" at bounding box center [196, 457] width 5 height 5
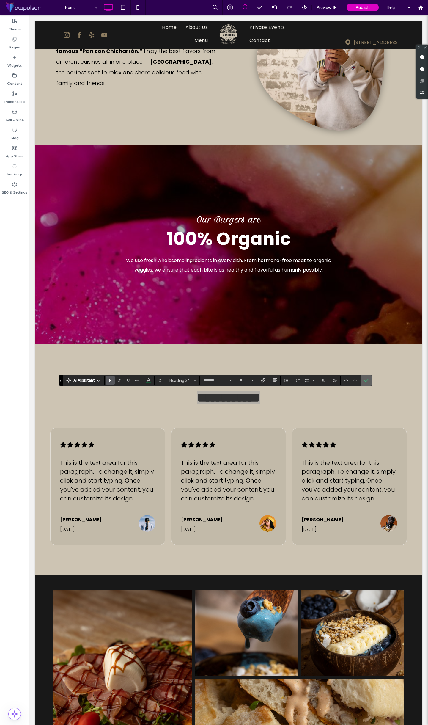
drag, startPoint x: 367, startPoint y: 379, endPoint x: 209, endPoint y: 415, distance: 161.8
click at [367, 359] on icon "Confirm" at bounding box center [366, 380] width 5 height 5
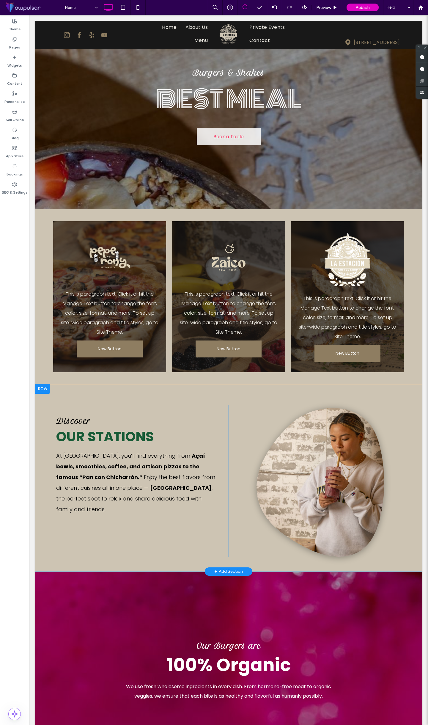
scroll to position [0, 0]
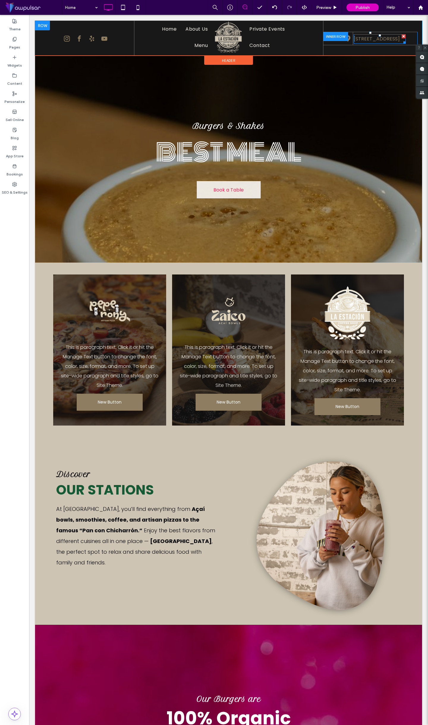
click at [372, 38] on span "[STREET_ADDRESS]" at bounding box center [377, 38] width 46 height 7
type input "*******"
type input "**"
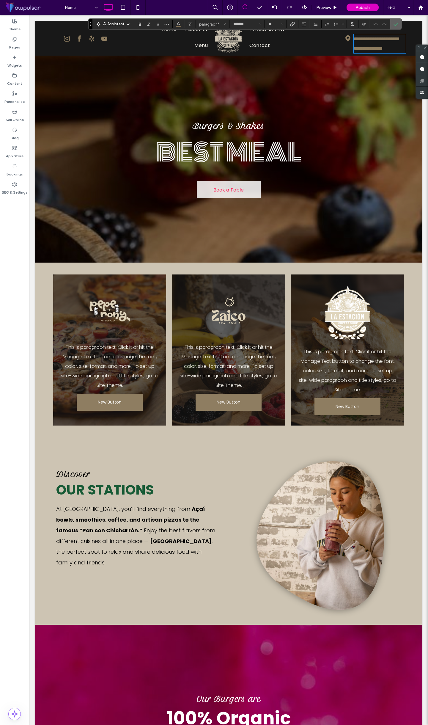
click at [394, 24] on icon "Confirm" at bounding box center [396, 24] width 5 height 5
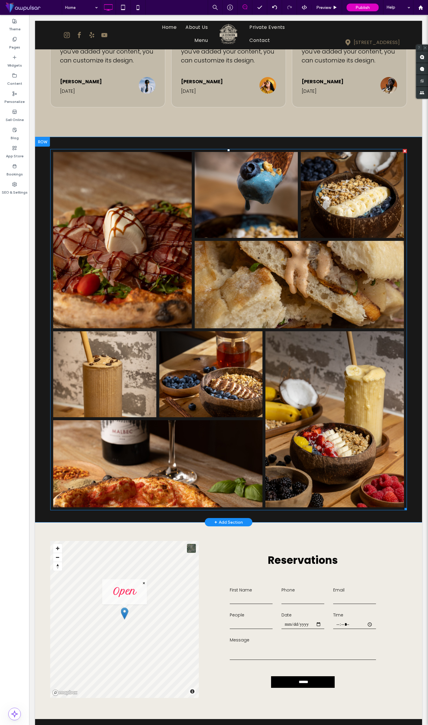
scroll to position [1020, 0]
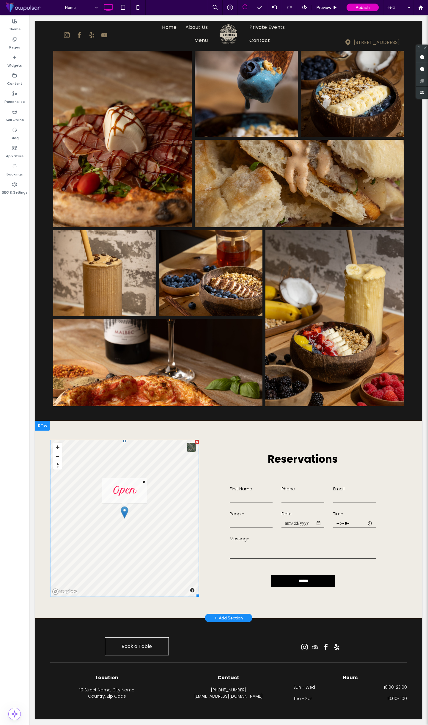
click at [143, 359] on span at bounding box center [124, 518] width 149 height 157
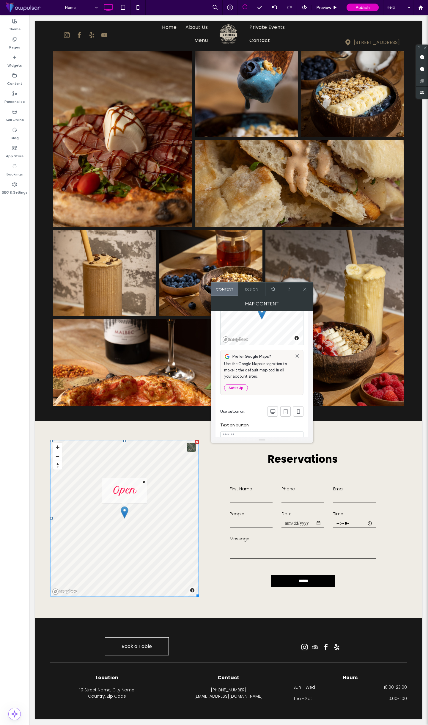
scroll to position [0, 0]
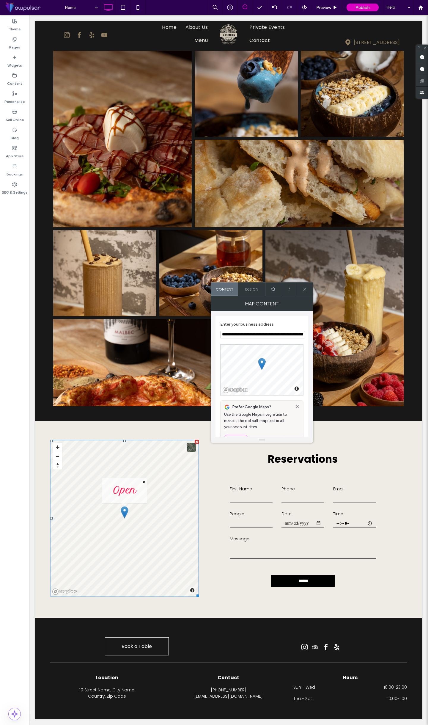
click at [254, 334] on input "**********" at bounding box center [262, 335] width 85 height 8
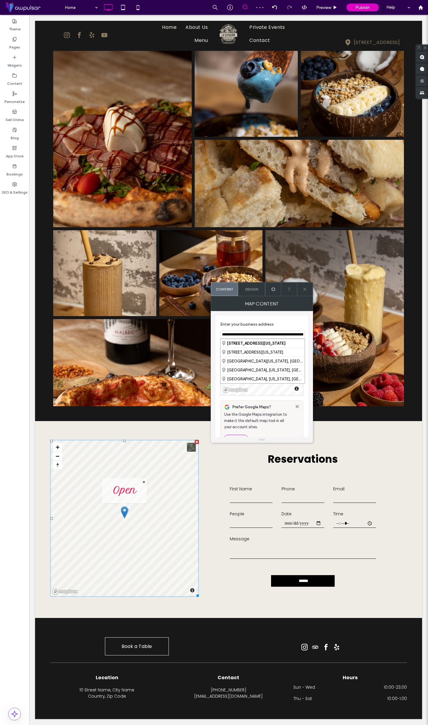
paste input
click at [298, 333] on input "**********" at bounding box center [262, 335] width 85 height 8
click at [263, 344] on div "100 Northeast 3rd Street, Hallandale Beach, Florida 33009, United States" at bounding box center [263, 343] width 84 height 9
type input "**********"
drag, startPoint x: 305, startPoint y: 286, endPoint x: 289, endPoint y: 295, distance: 19.0
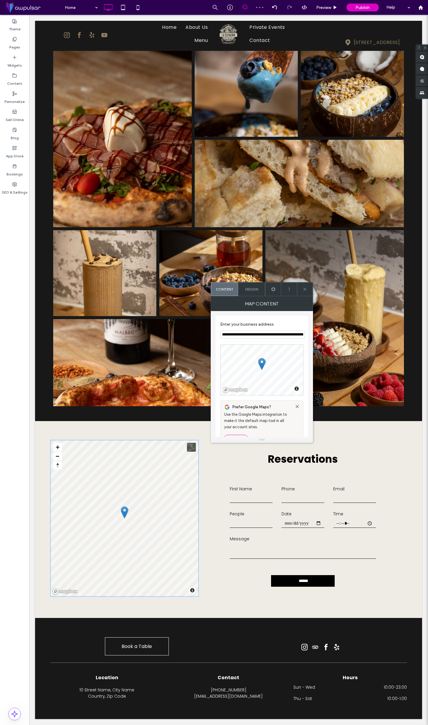
click at [305, 286] on span at bounding box center [305, 288] width 4 height 13
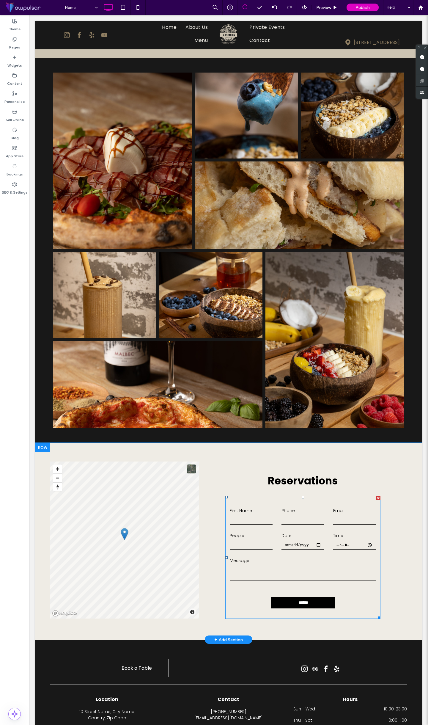
scroll to position [997, 0]
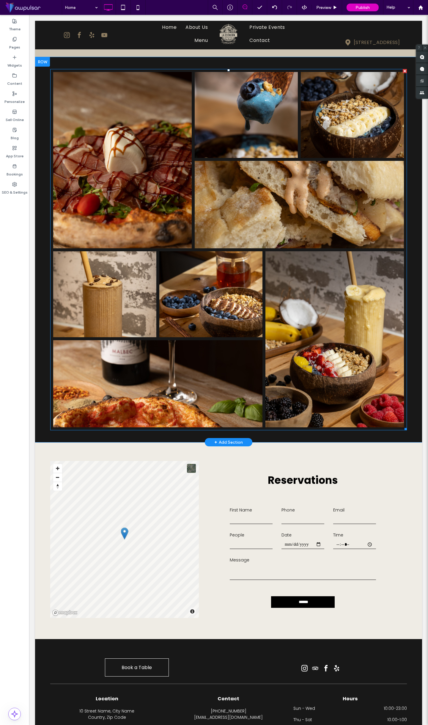
click at [175, 359] on link at bounding box center [158, 383] width 222 height 92
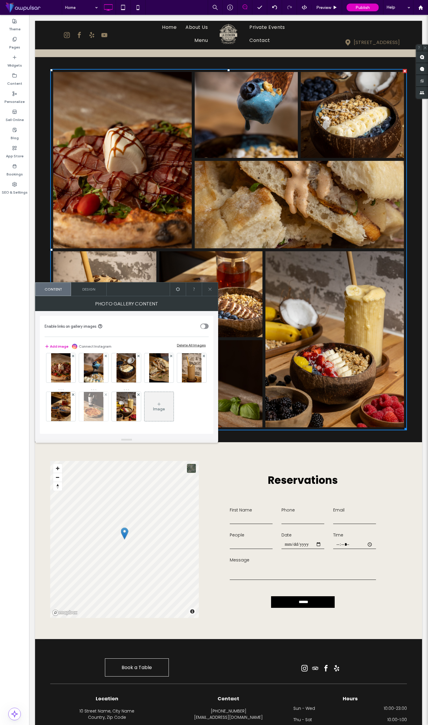
scroll to position [16, 0]
drag, startPoint x: 128, startPoint y: 380, endPoint x: 165, endPoint y: 381, distance: 37.2
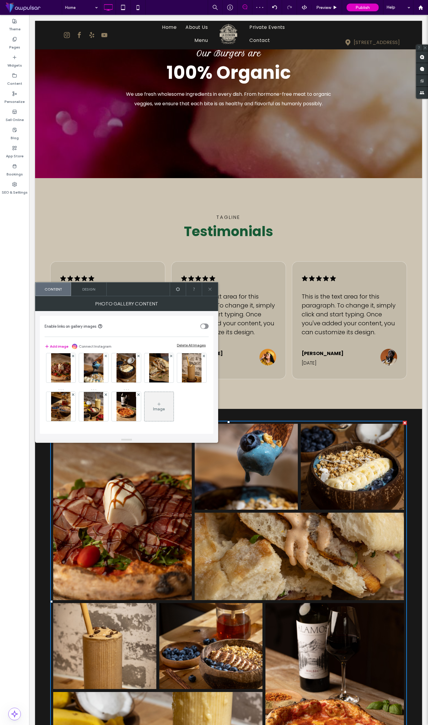
scroll to position [658, 0]
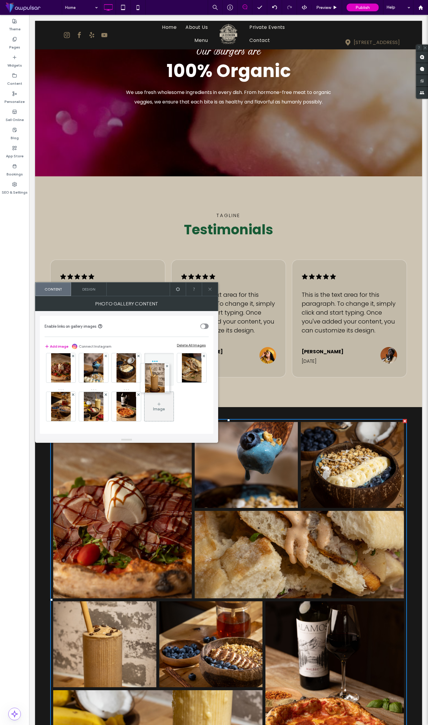
drag, startPoint x: 62, startPoint y: 380, endPoint x: 155, endPoint y: 352, distance: 96.8
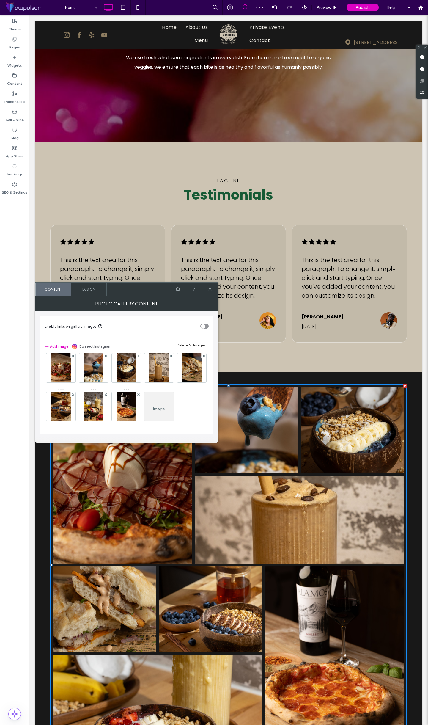
scroll to position [714, 0]
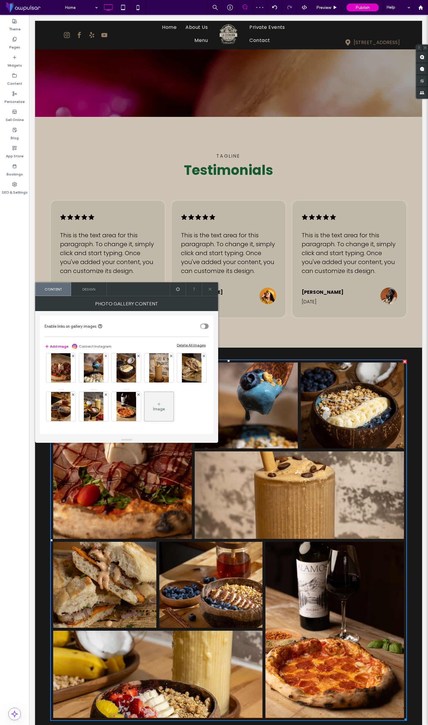
click at [205, 288] on div at bounding box center [210, 288] width 16 height 13
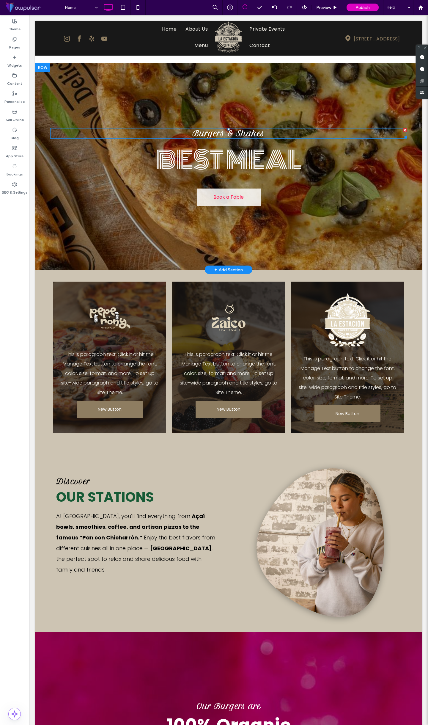
click at [221, 136] on span "Burgers & Shakes" at bounding box center [229, 133] width 72 height 9
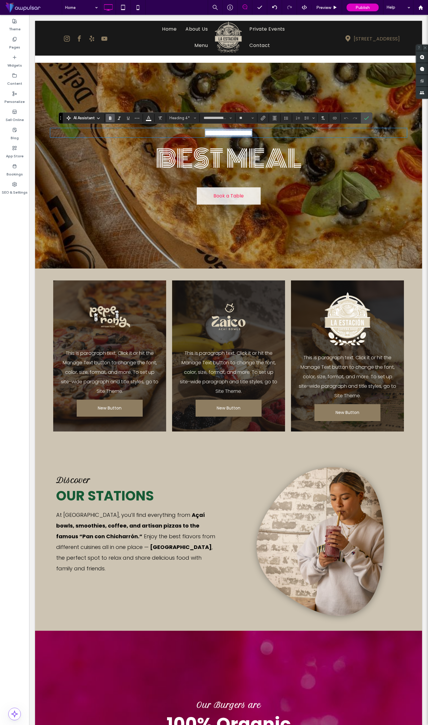
click at [221, 136] on span "**********" at bounding box center [229, 132] width 48 height 7
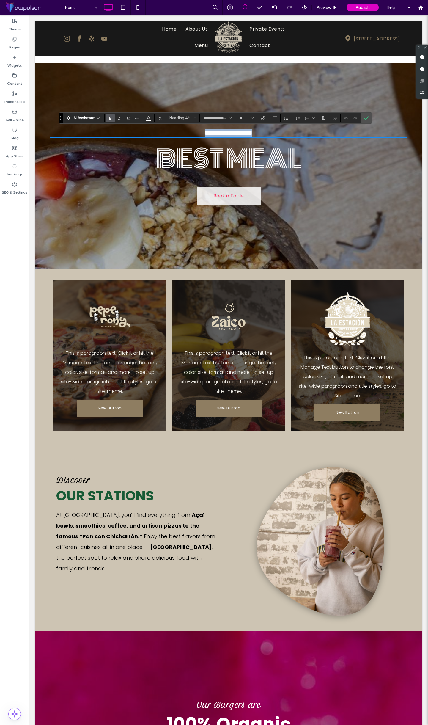
click at [221, 136] on span "**********" at bounding box center [229, 132] width 48 height 7
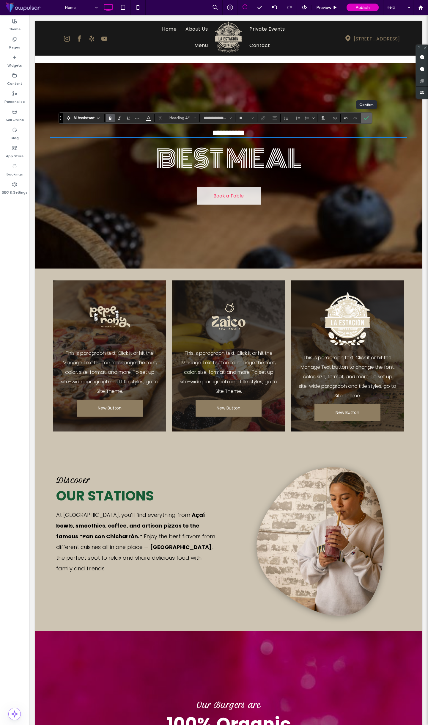
drag, startPoint x: 365, startPoint y: 118, endPoint x: 199, endPoint y: 142, distance: 167.6
click at [365, 118] on icon "Confirm" at bounding box center [366, 118] width 5 height 5
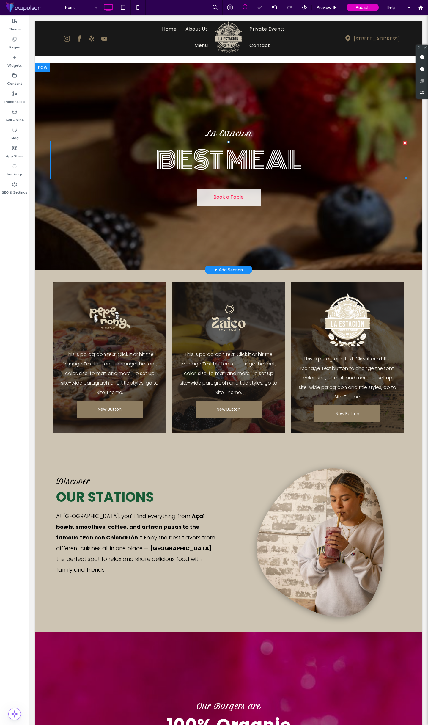
click at [229, 157] on span "BEST MEAL" at bounding box center [229, 159] width 146 height 37
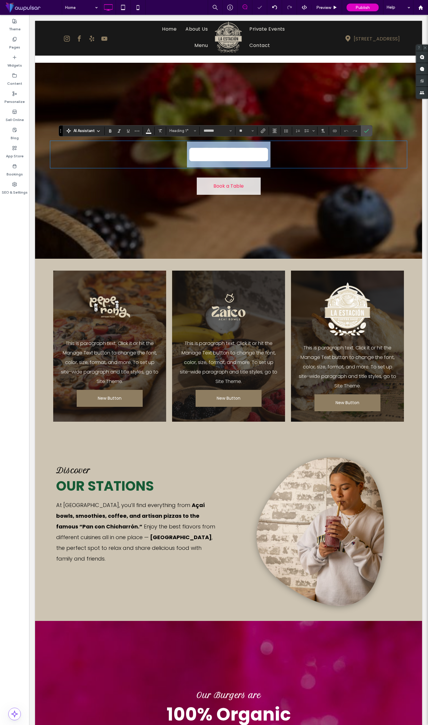
drag, startPoint x: 229, startPoint y: 161, endPoint x: 223, endPoint y: 167, distance: 8.6
click at [229, 161] on span "*********" at bounding box center [229, 154] width 84 height 23
click at [223, 166] on span "*********" at bounding box center [229, 154] width 84 height 23
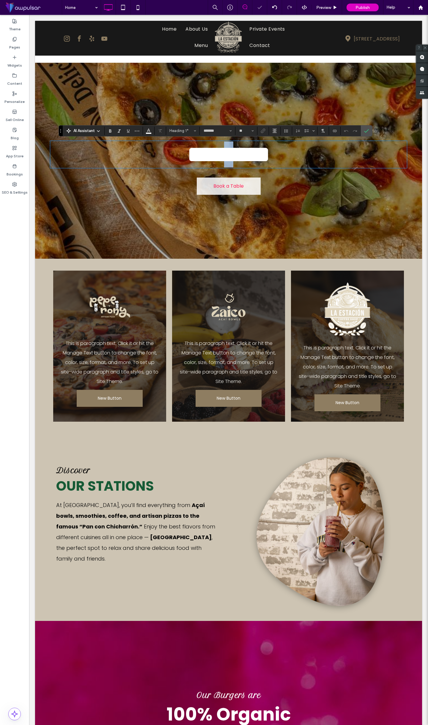
click at [223, 166] on span "*********" at bounding box center [229, 154] width 84 height 23
click at [225, 163] on span "*********" at bounding box center [229, 154] width 84 height 23
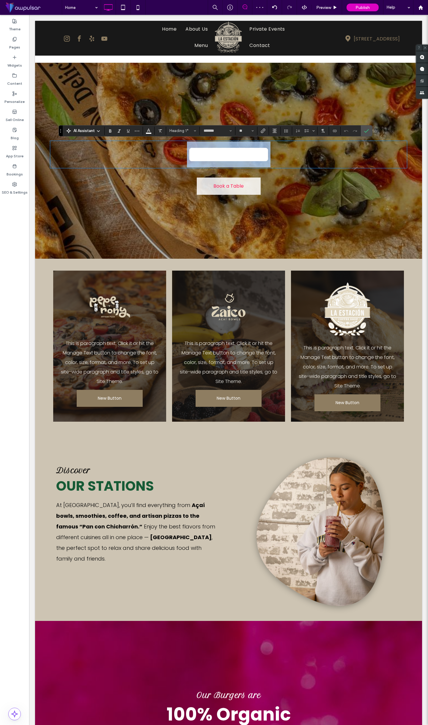
click at [249, 163] on span "*********" at bounding box center [229, 154] width 84 height 23
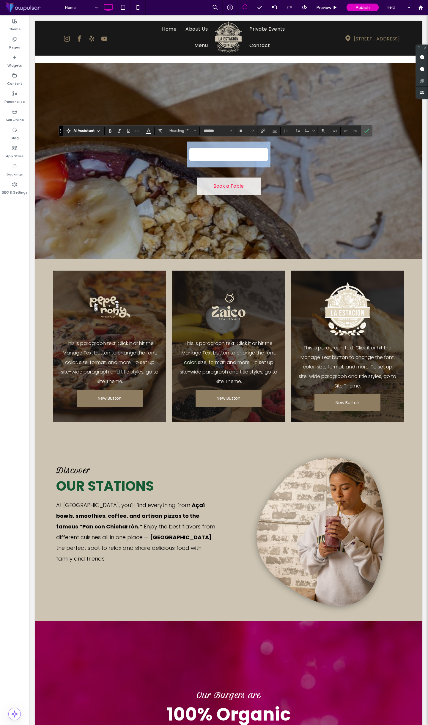
click at [234, 161] on span "*********" at bounding box center [229, 154] width 84 height 23
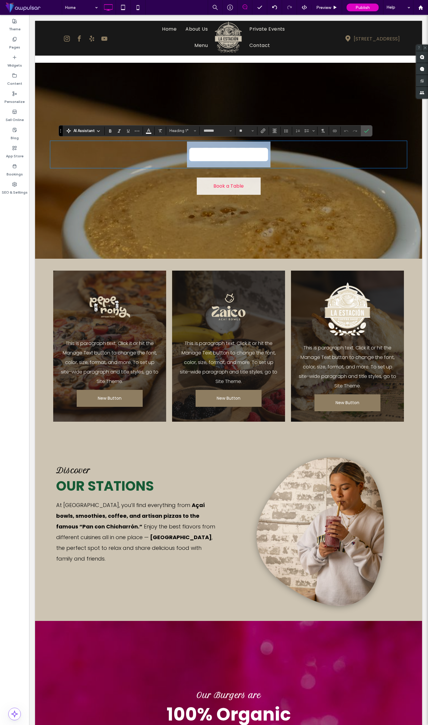
click at [233, 158] on span "*********" at bounding box center [229, 154] width 84 height 23
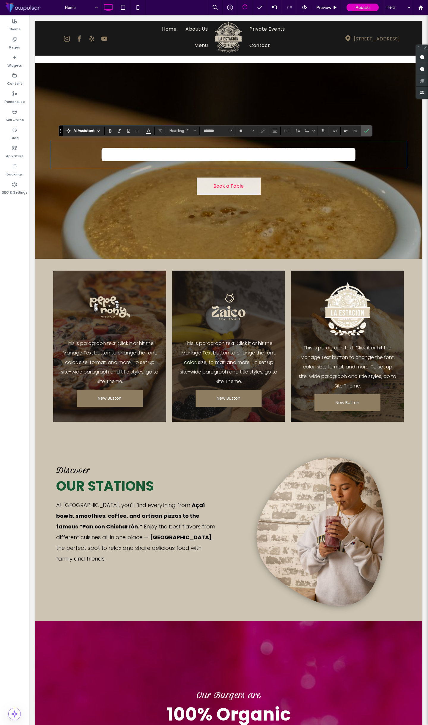
click at [186, 166] on span "**********" at bounding box center [228, 154] width 259 height 23
click at [345, 167] on h1 "**********" at bounding box center [228, 154] width 357 height 26
click at [367, 131] on icon "Confirm" at bounding box center [366, 130] width 5 height 5
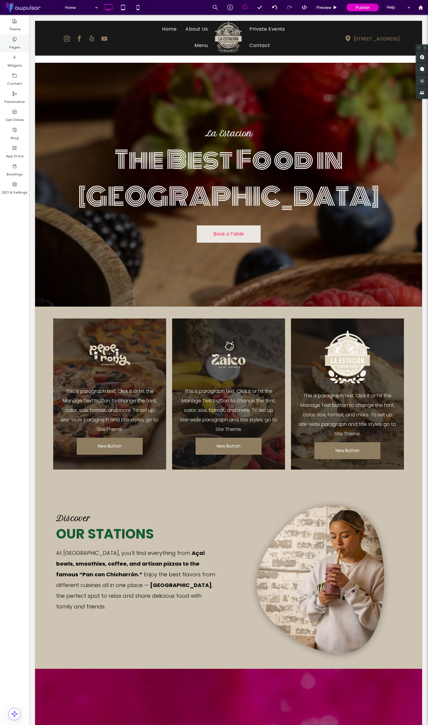
click at [15, 45] on label "Pages" at bounding box center [14, 46] width 11 height 8
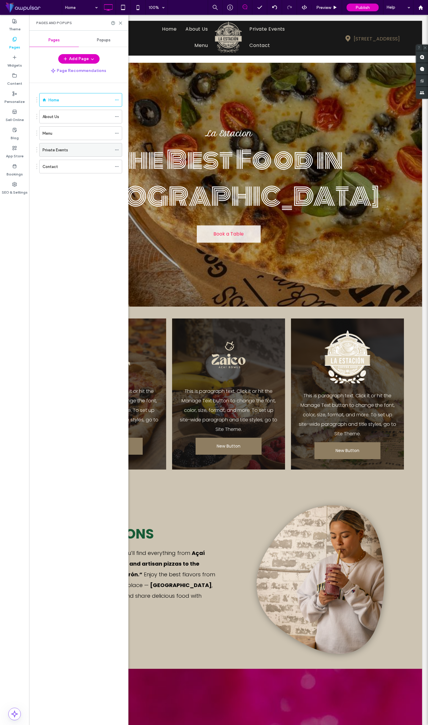
click at [114, 148] on div "Private Events" at bounding box center [80, 150] width 83 height 14
click at [118, 150] on icon at bounding box center [117, 150] width 4 height 4
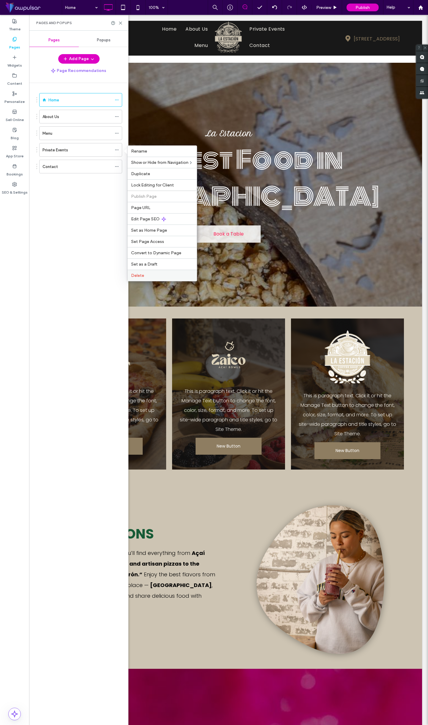
click at [142, 272] on div "Delete" at bounding box center [162, 275] width 69 height 11
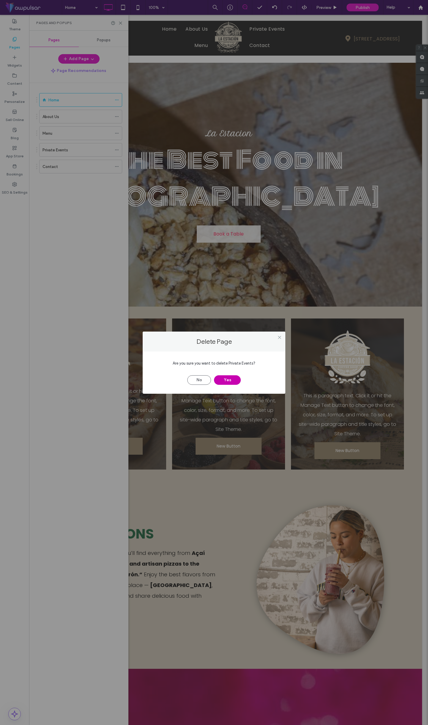
click at [232, 383] on button "Yes" at bounding box center [227, 380] width 27 height 10
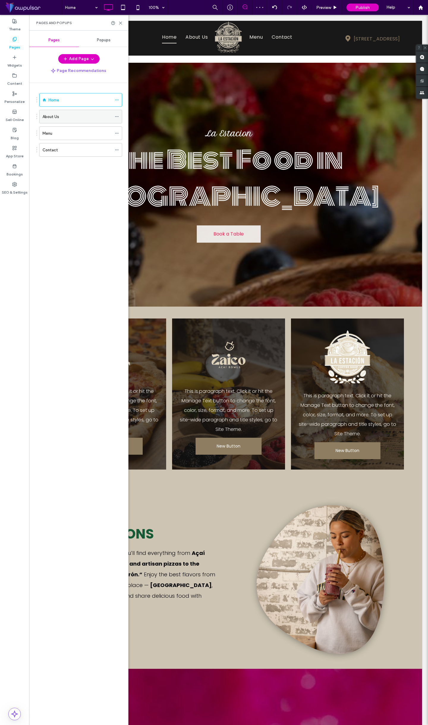
click at [117, 117] on use at bounding box center [116, 116] width 3 height 1
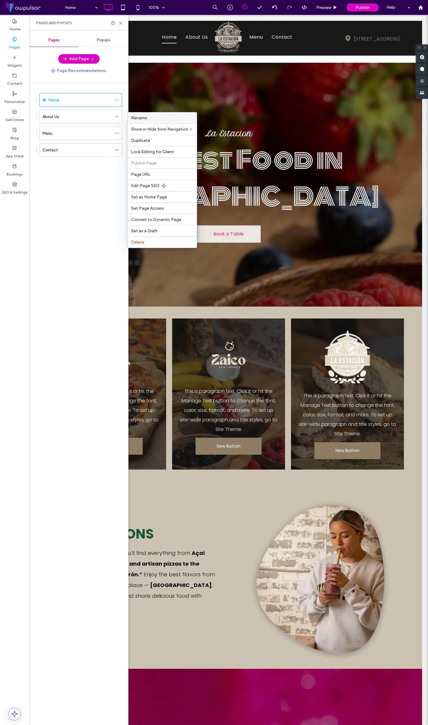
click at [145, 121] on div "Rename" at bounding box center [162, 117] width 69 height 11
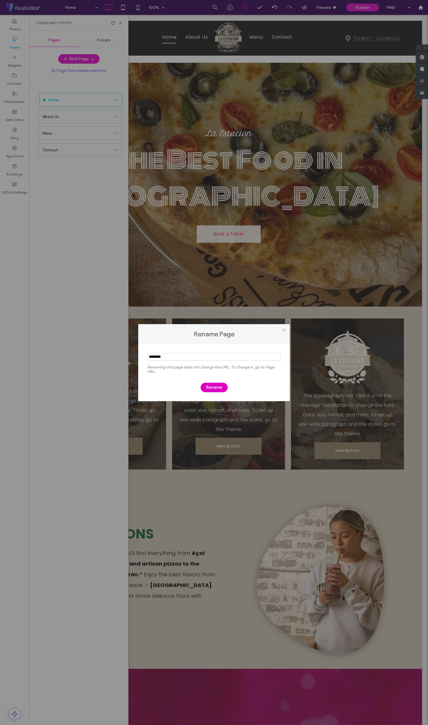
click at [172, 356] on input "notEmpty" at bounding box center [214, 357] width 134 height 8
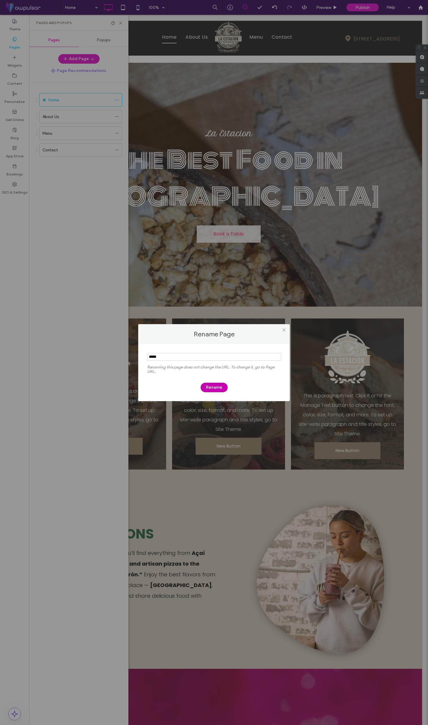
type input "*****"
click at [209, 388] on button "Rename" at bounding box center [214, 388] width 27 height 10
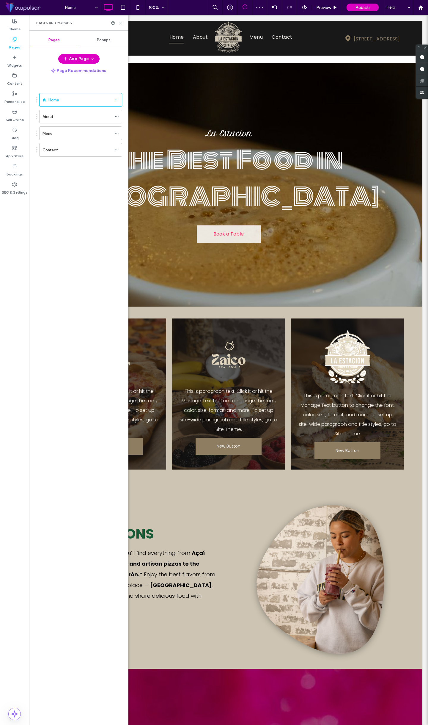
drag, startPoint x: 121, startPoint y: 21, endPoint x: 92, endPoint y: 6, distance: 32.2
click at [121, 21] on icon at bounding box center [120, 23] width 4 height 4
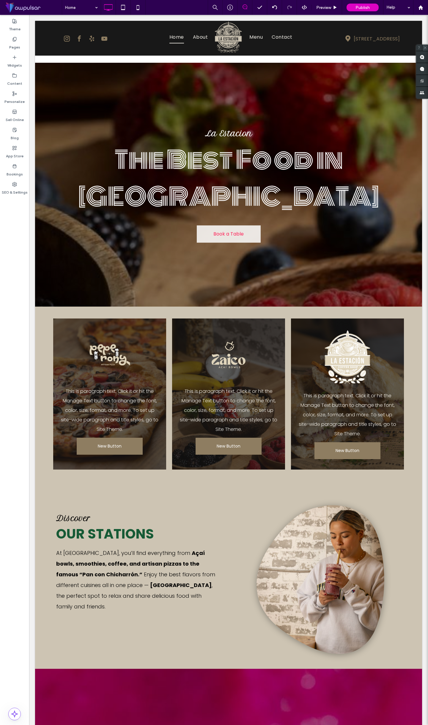
click at [426, 47] on icon at bounding box center [425, 48] width 4 height 4
click at [324, 5] on span "Preview" at bounding box center [323, 7] width 15 height 5
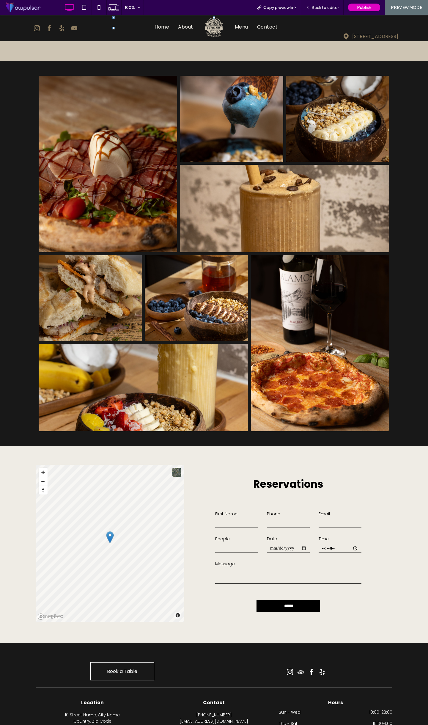
scroll to position [1052, 0]
